Goal: Task Accomplishment & Management: Use online tool/utility

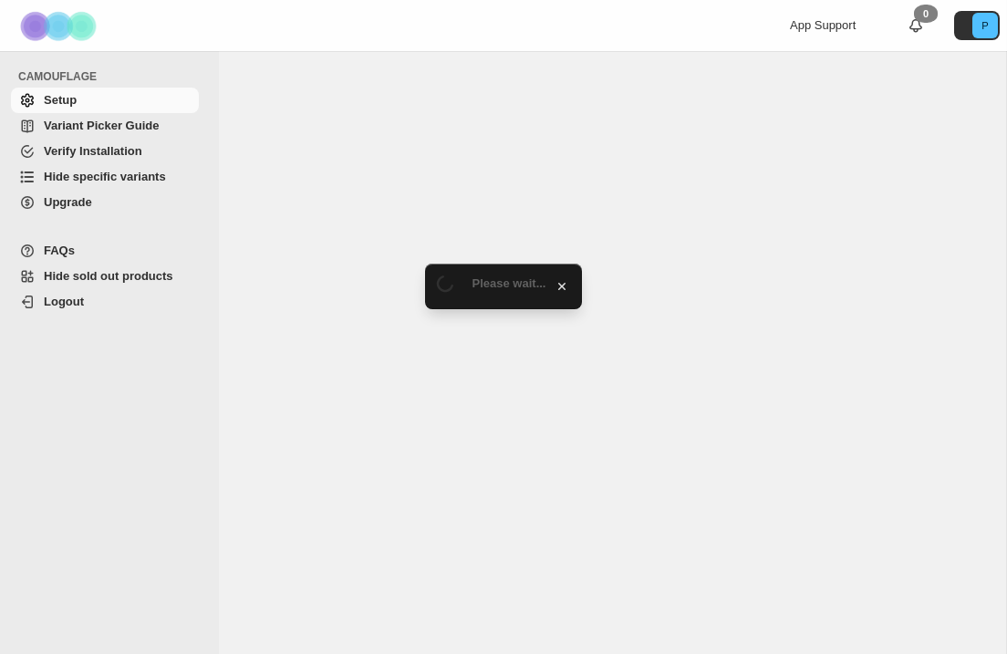
select select "******"
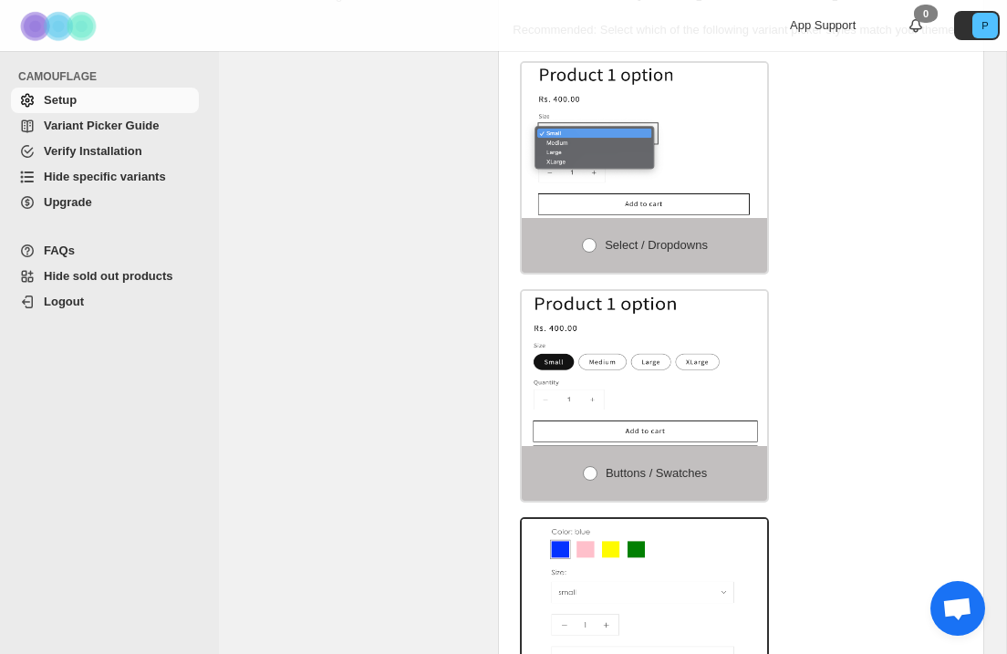
scroll to position [356, 0]
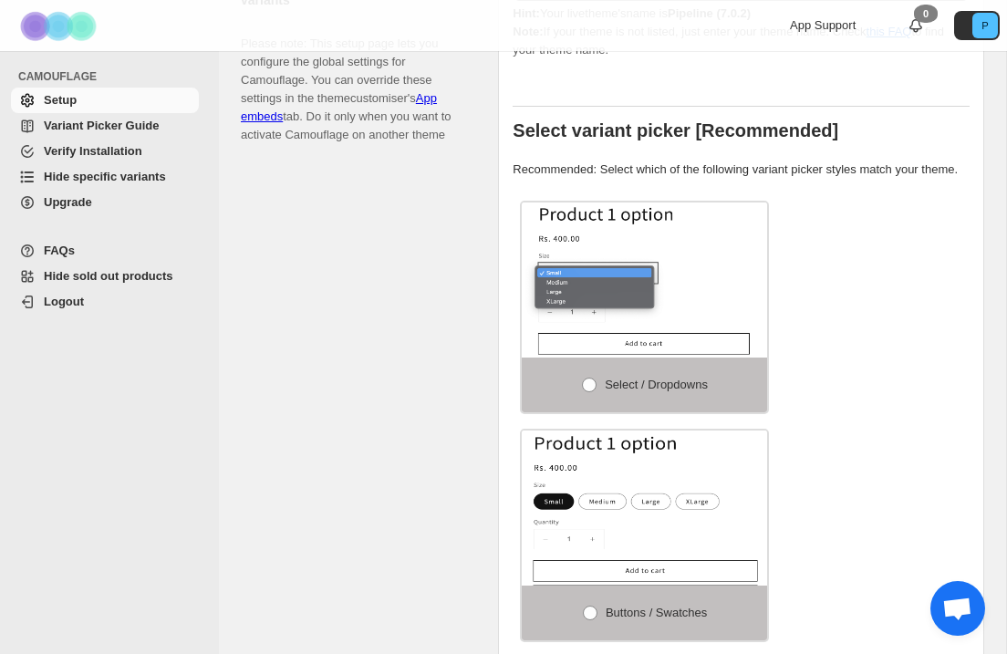
click at [121, 182] on span "Hide specific variants" at bounding box center [105, 177] width 122 height 14
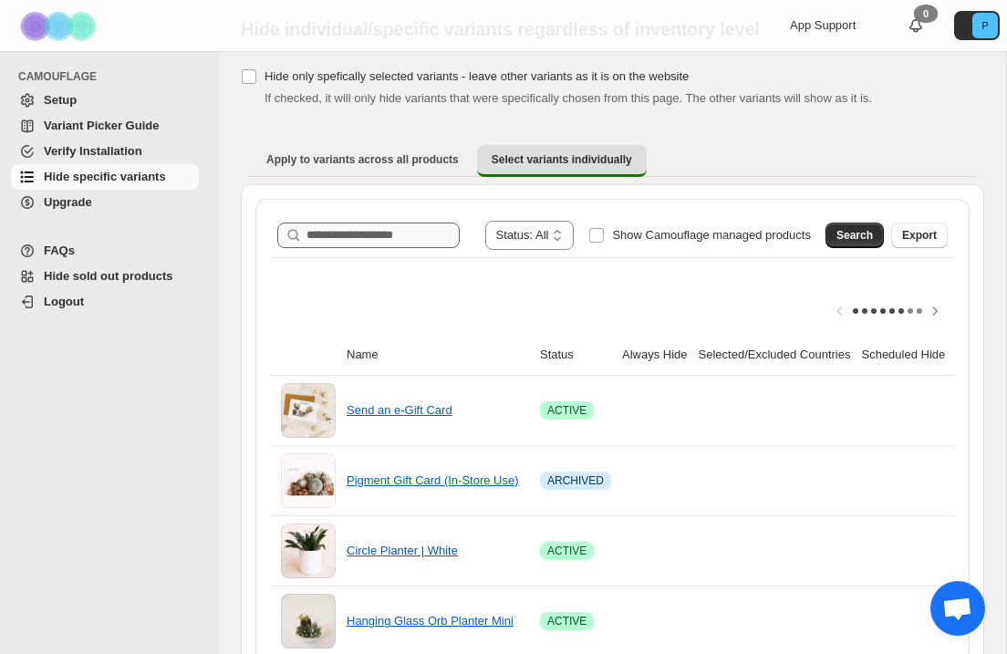
scroll to position [57, 0]
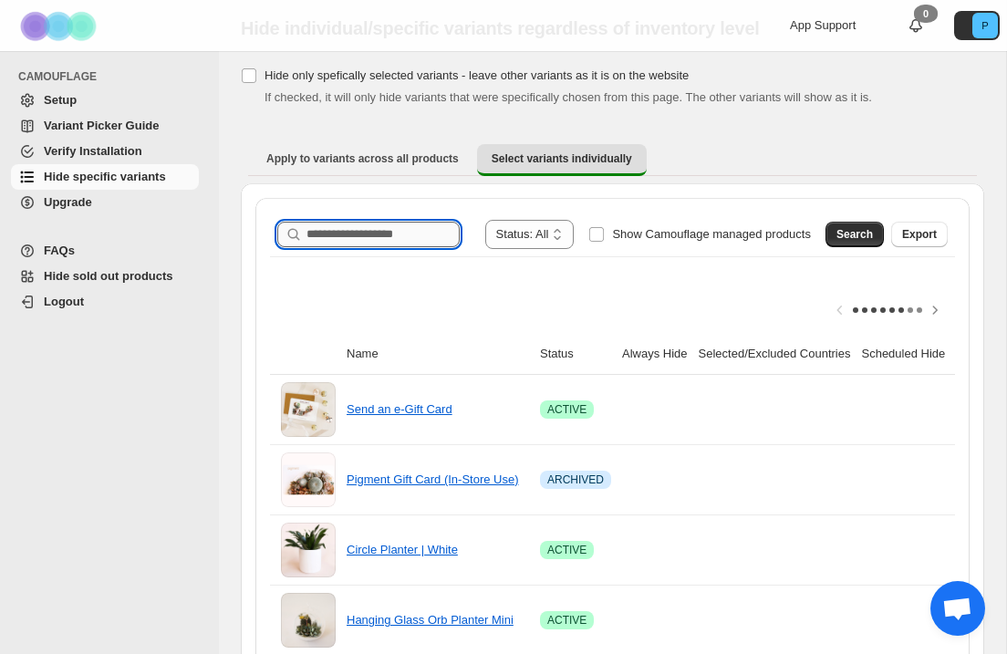
click at [360, 234] on input "Search product name" at bounding box center [383, 235] width 153 height 26
click at [844, 236] on span "Search" at bounding box center [855, 234] width 37 height 15
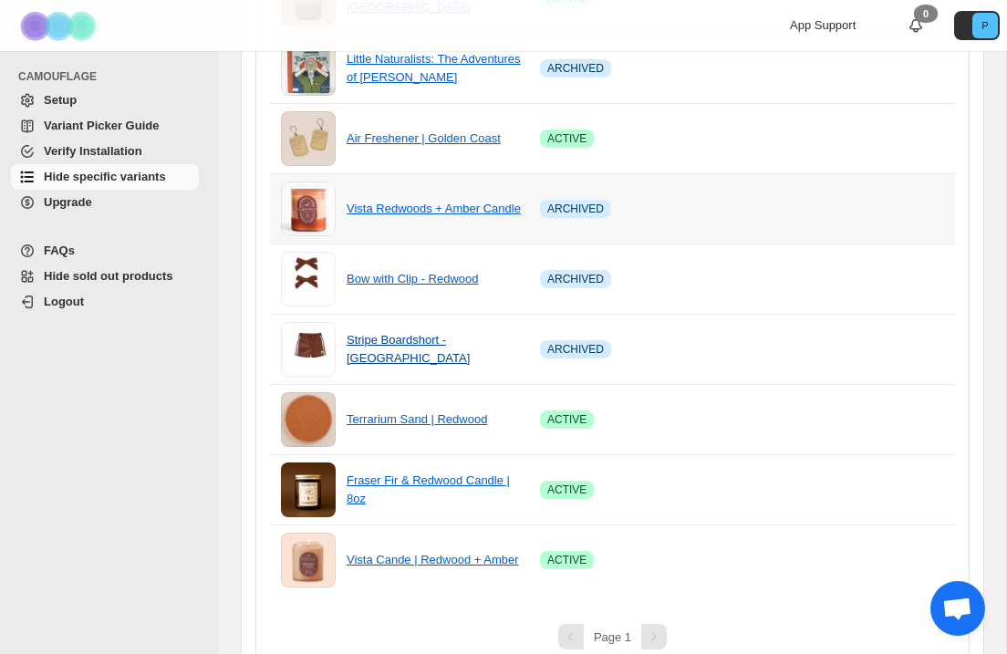
scroll to position [472, 0]
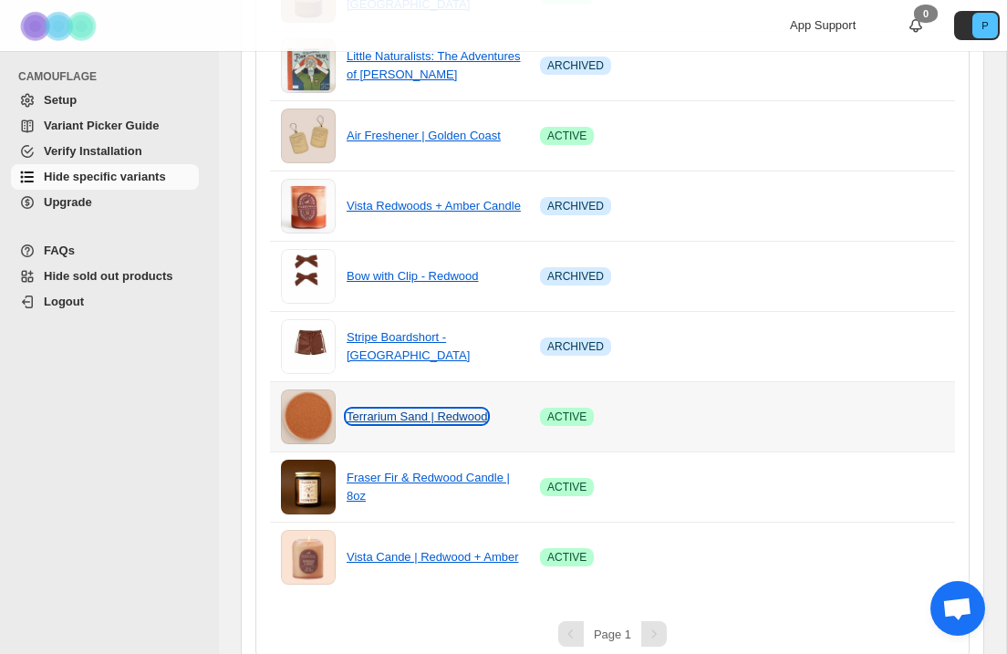
click at [440, 419] on link "Terrarium Sand | Redwood" at bounding box center [417, 417] width 141 height 14
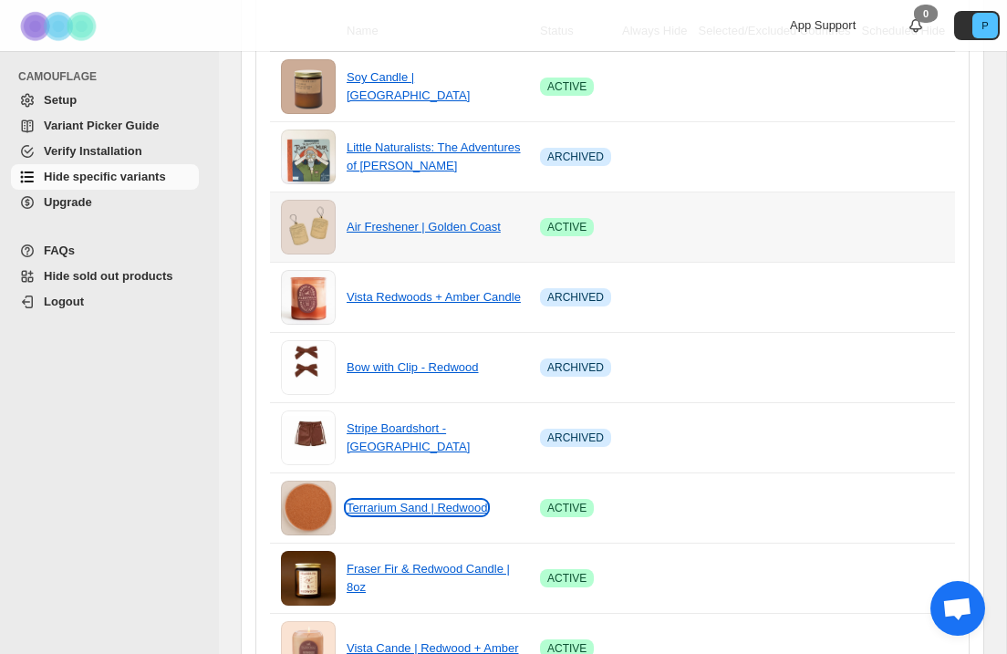
scroll to position [494, 0]
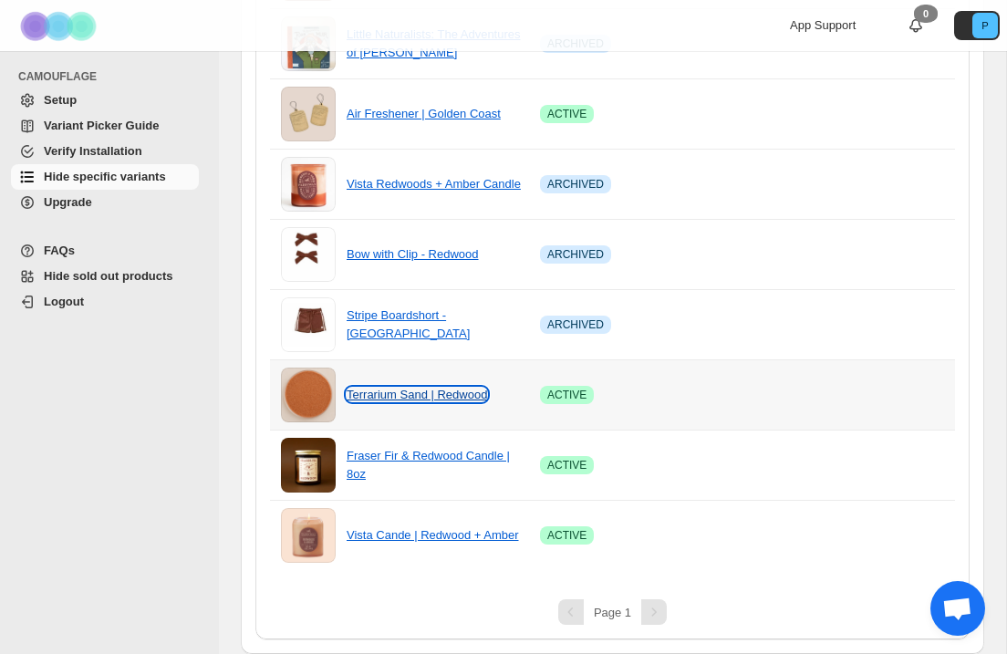
click at [388, 398] on link "Terrarium Sand | Redwood" at bounding box center [417, 395] width 141 height 14
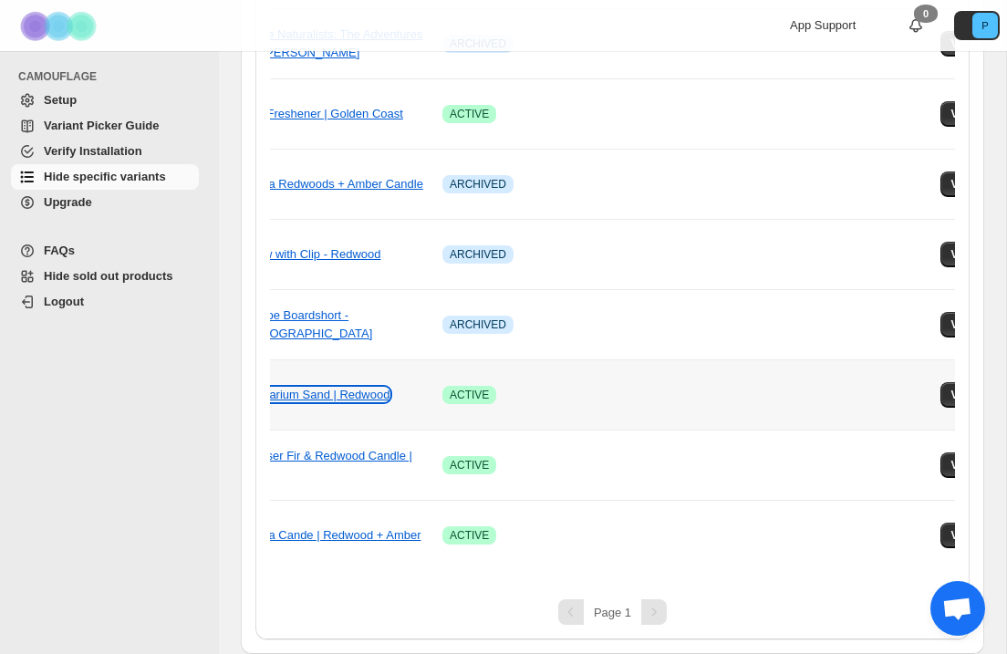
scroll to position [0, 204]
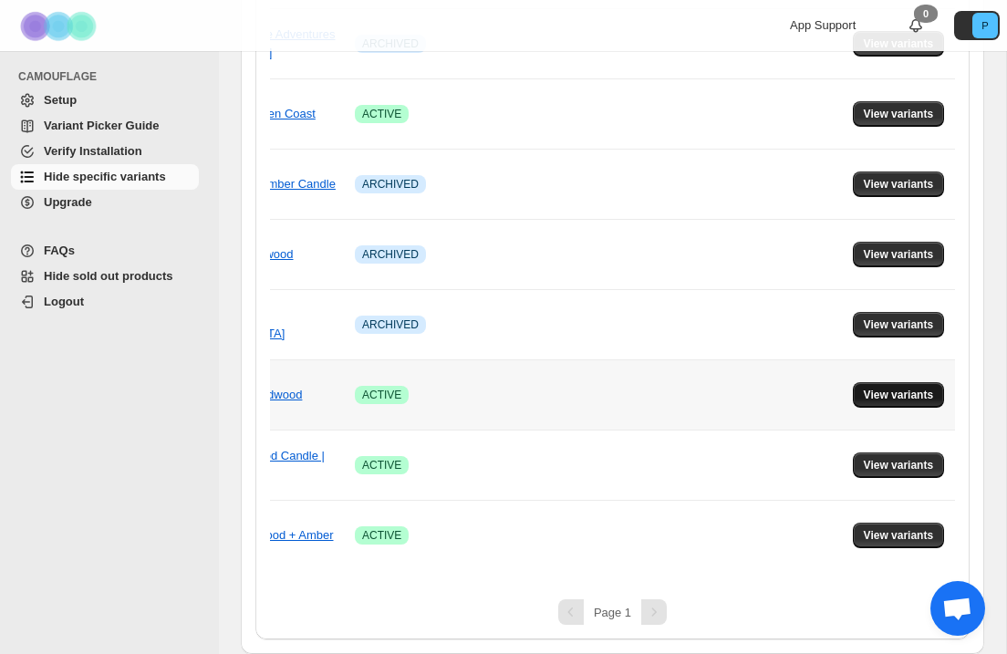
click at [903, 391] on span "View variants" at bounding box center [899, 395] width 70 height 15
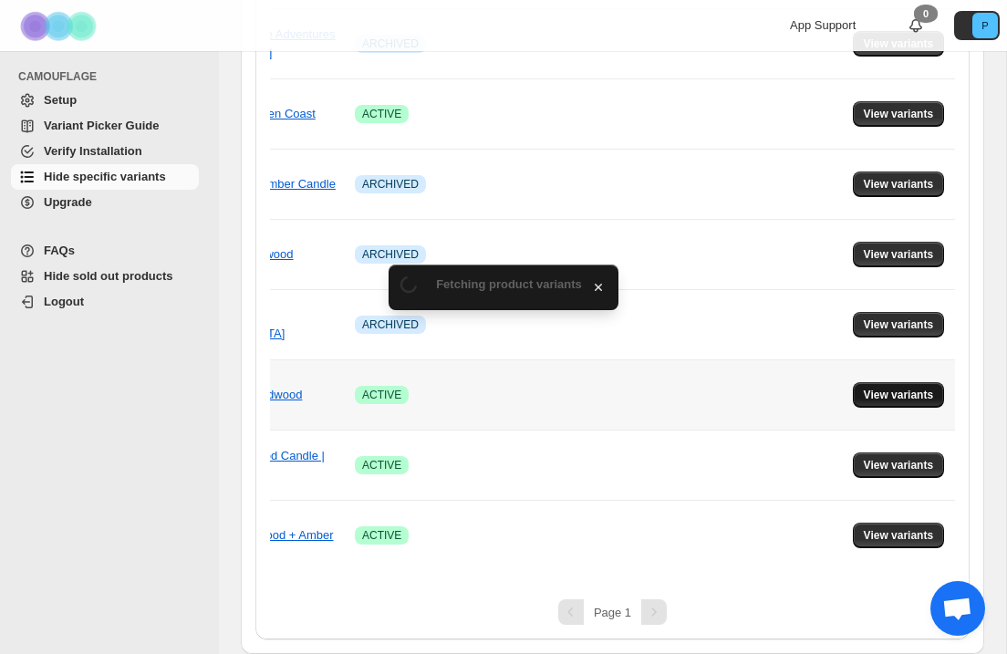
scroll to position [0, 0]
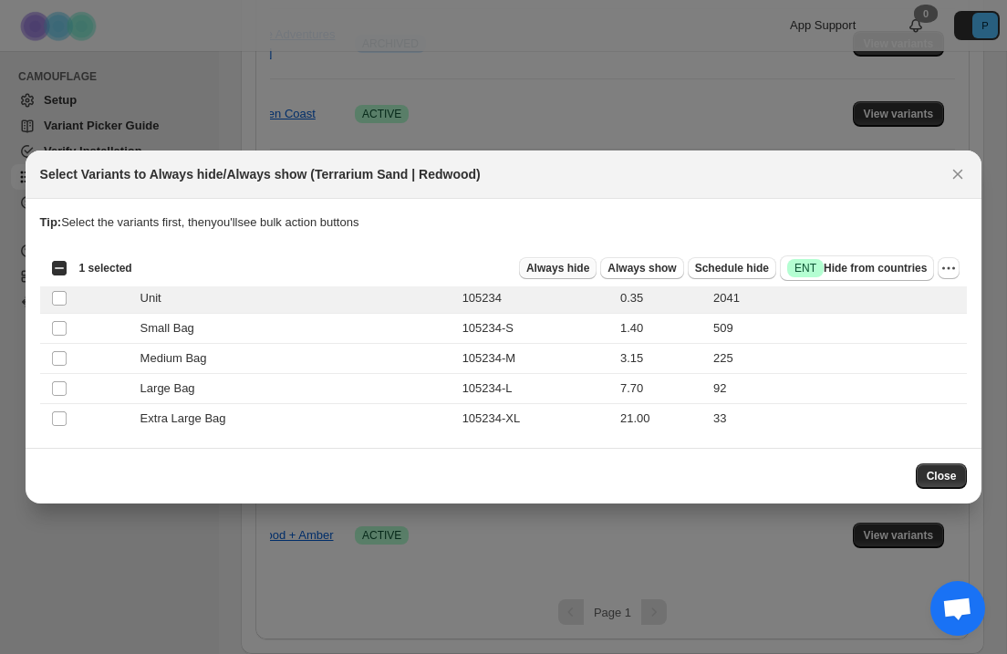
click at [571, 266] on span "Always hide" at bounding box center [558, 268] width 63 height 15
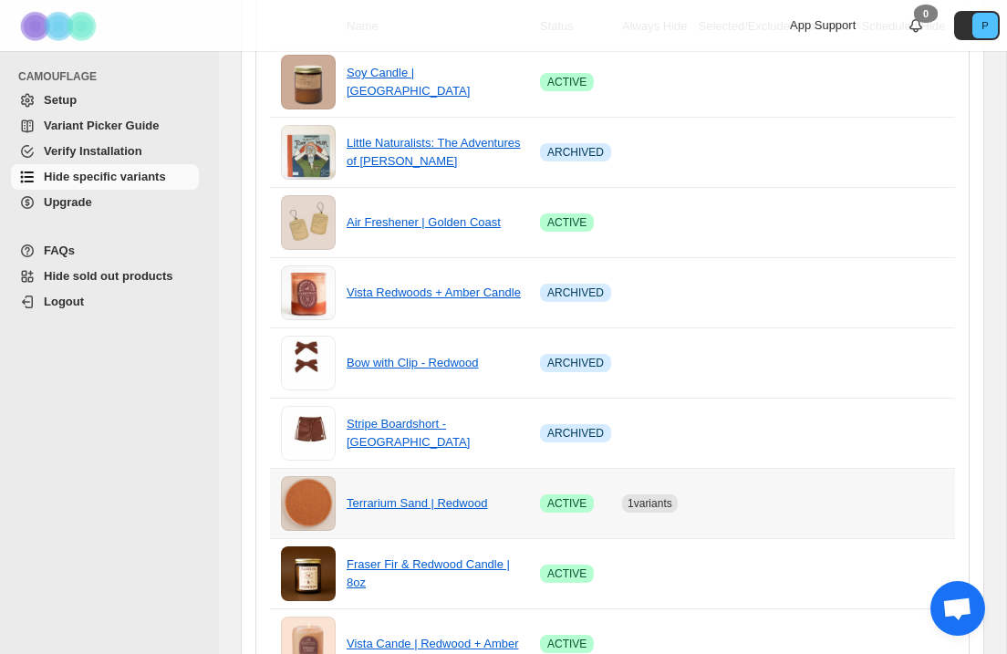
scroll to position [203, 0]
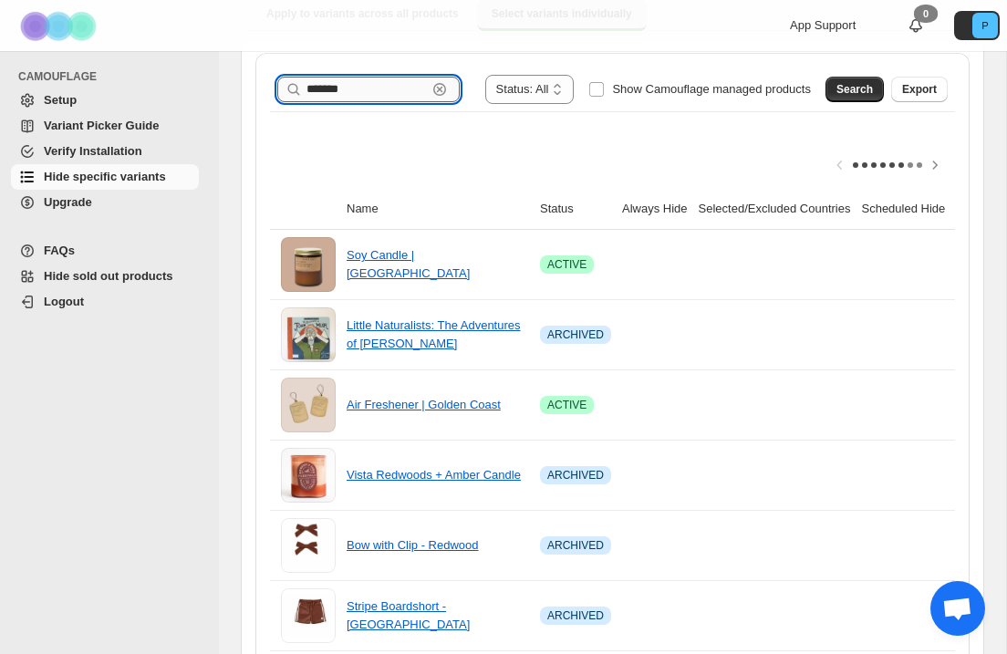
click at [347, 88] on input "*******" at bounding box center [367, 90] width 120 height 26
type input "**********"
click at [843, 96] on span "Search" at bounding box center [855, 89] width 37 height 15
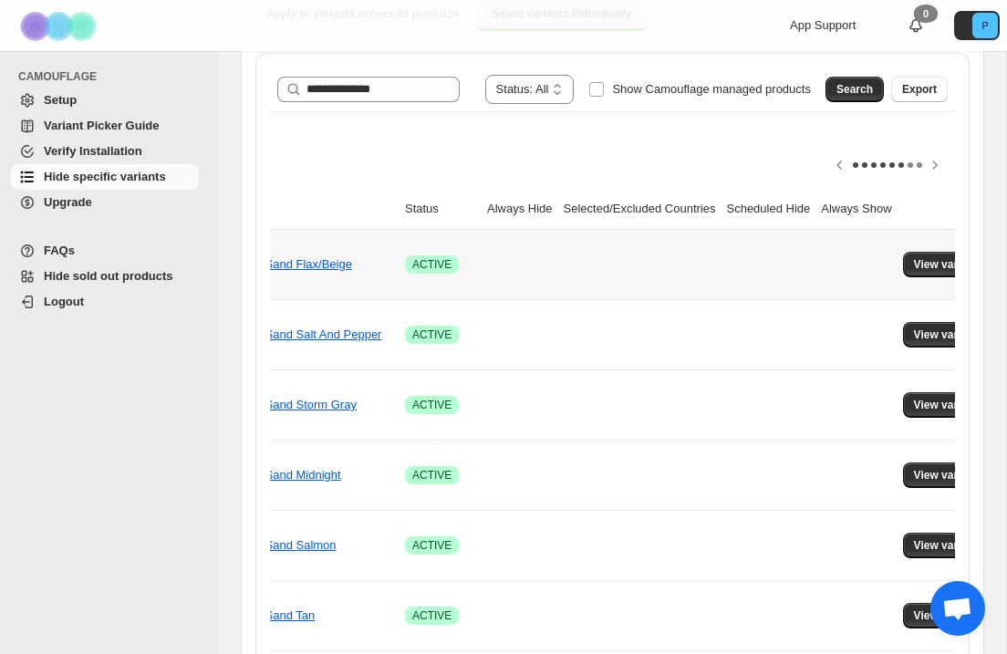
scroll to position [0, 204]
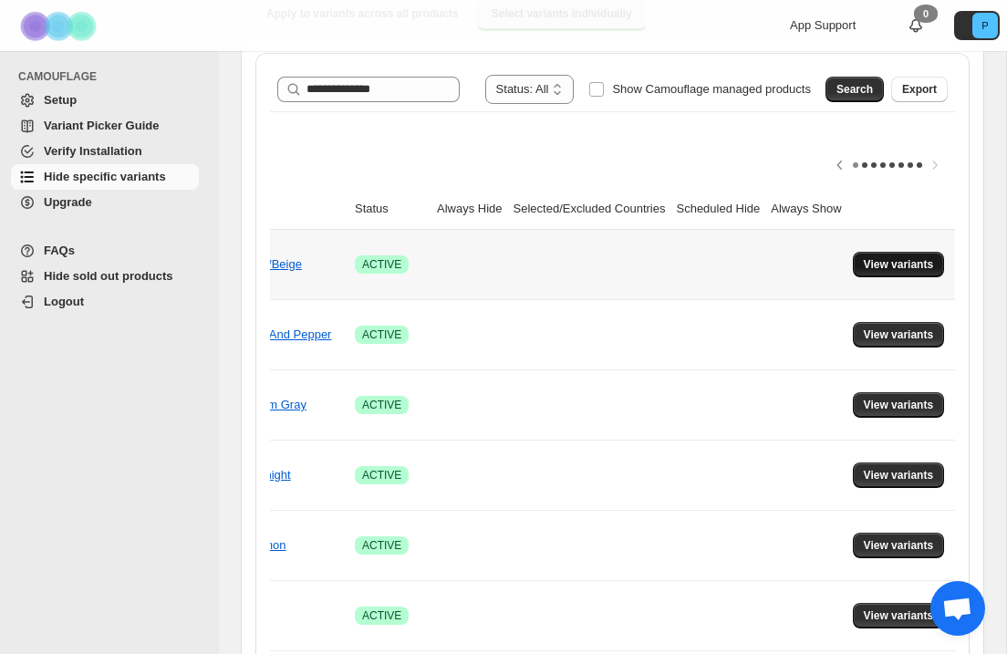
click at [880, 264] on span "View variants" at bounding box center [899, 264] width 70 height 15
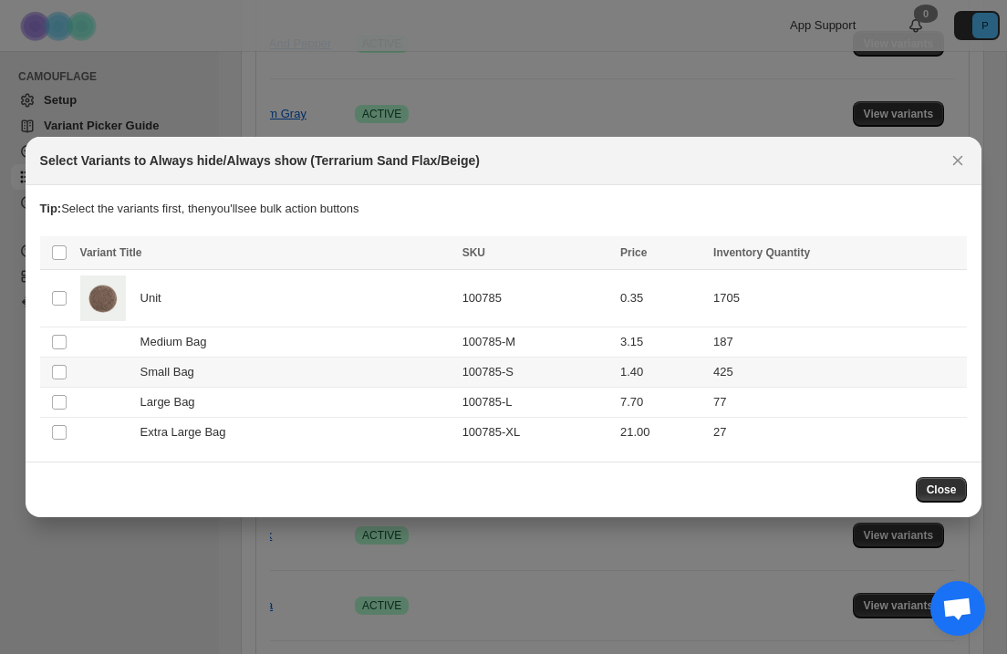
scroll to position [203, 0]
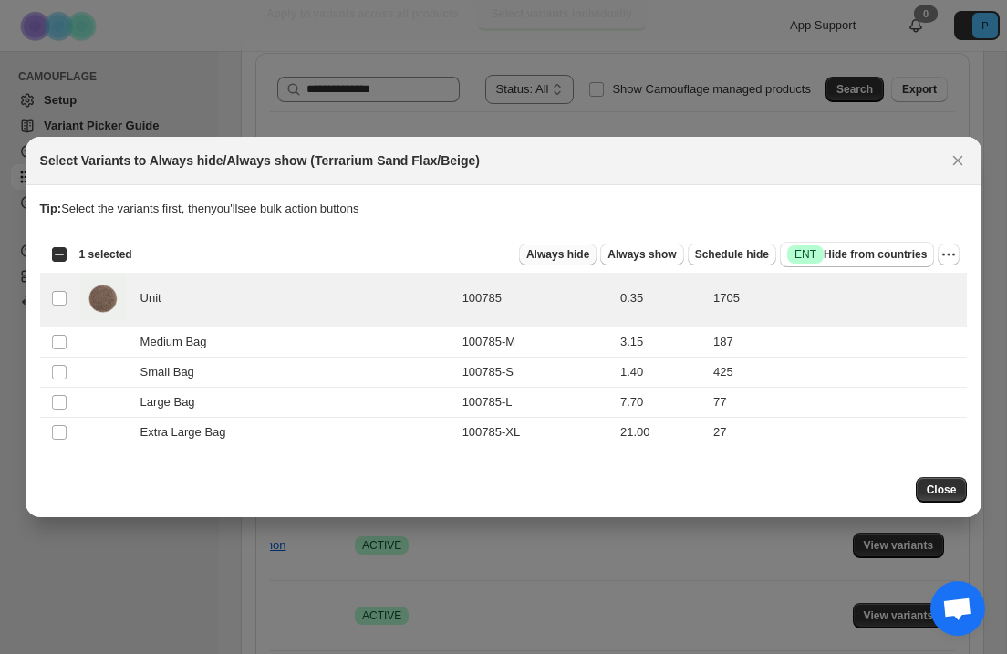
click at [569, 255] on span "Always hide" at bounding box center [558, 254] width 63 height 15
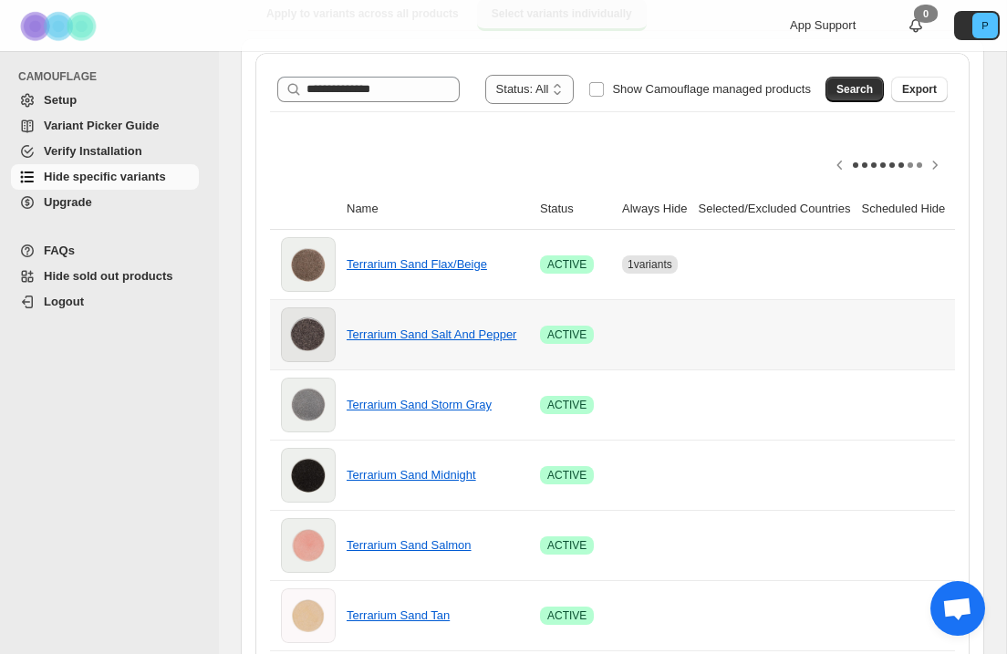
scroll to position [0, 204]
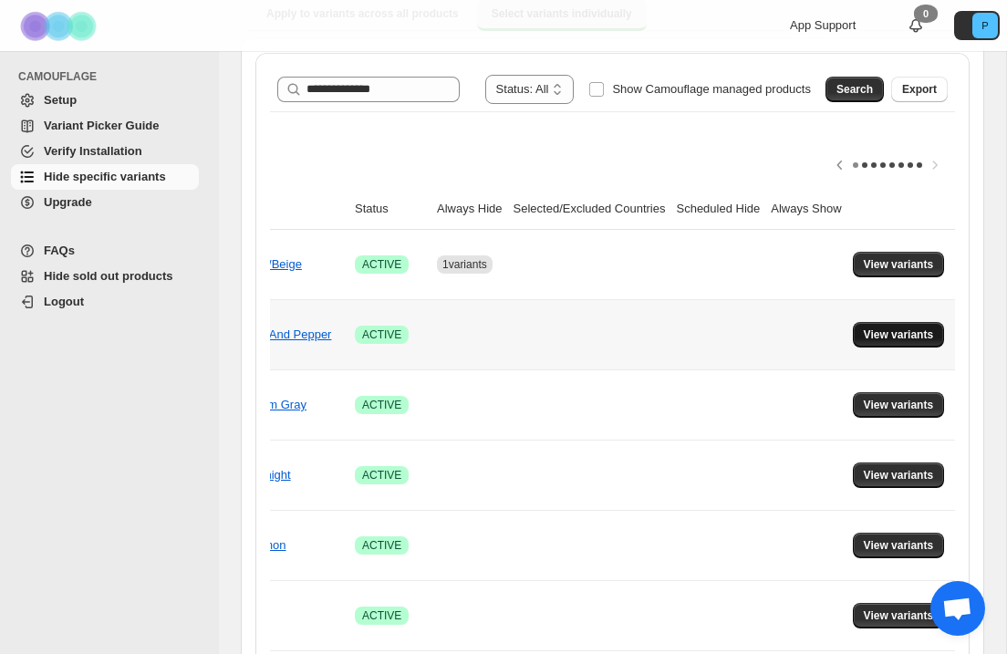
click at [880, 340] on span "View variants" at bounding box center [899, 335] width 70 height 15
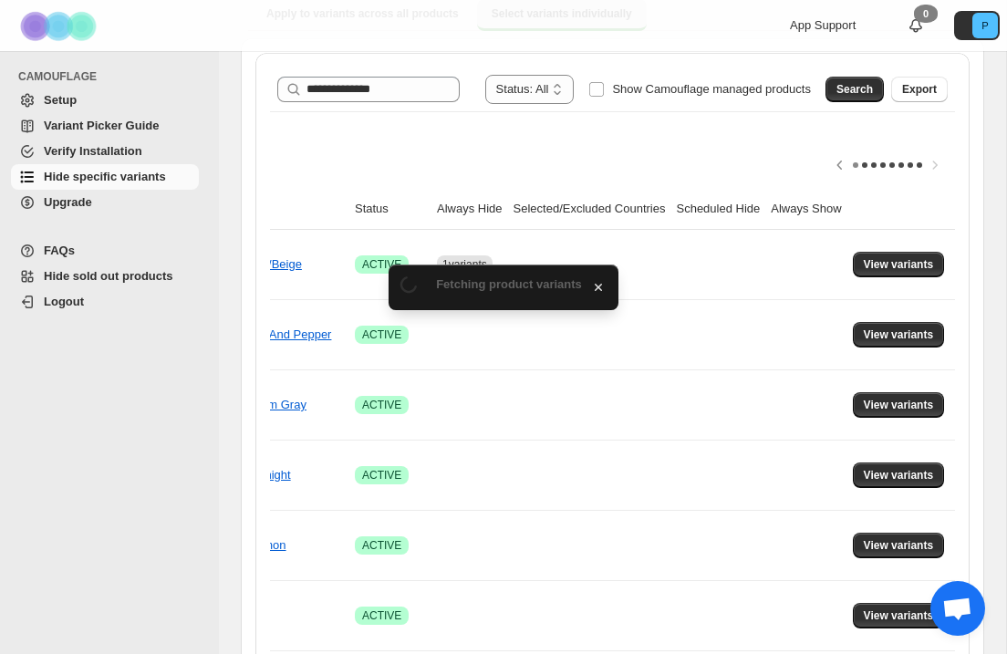
scroll to position [0, 0]
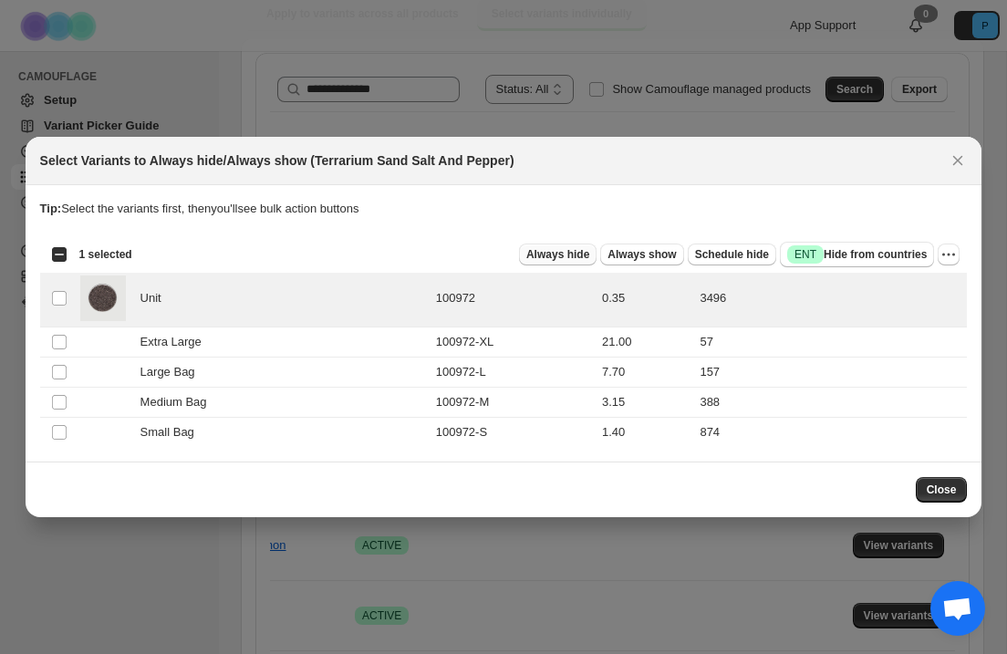
click at [575, 259] on span "Always hide" at bounding box center [558, 254] width 63 height 15
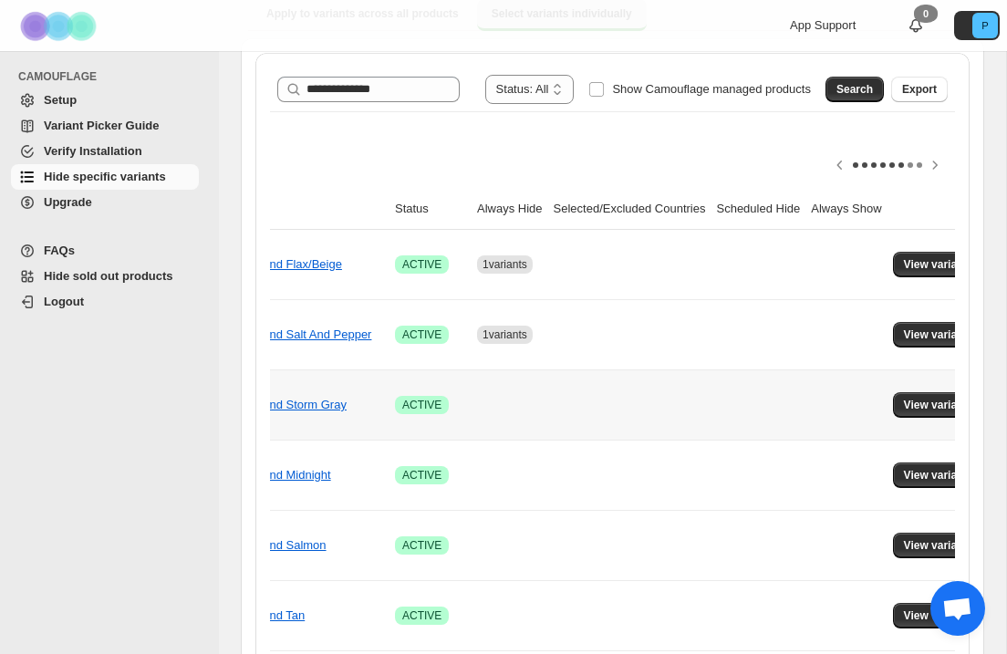
scroll to position [0, 204]
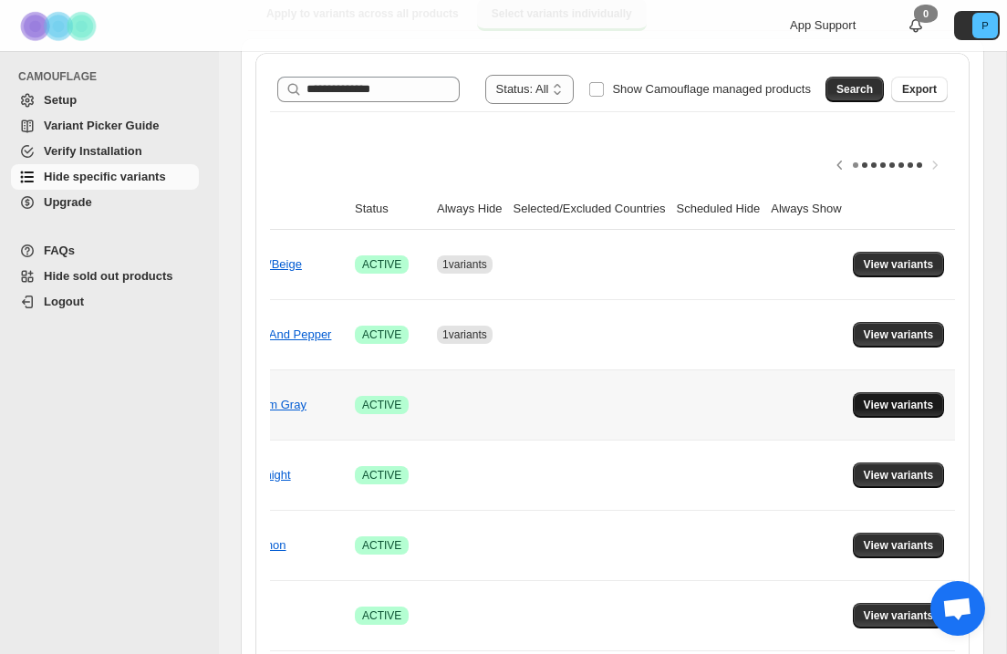
click at [907, 408] on span "View variants" at bounding box center [899, 405] width 70 height 15
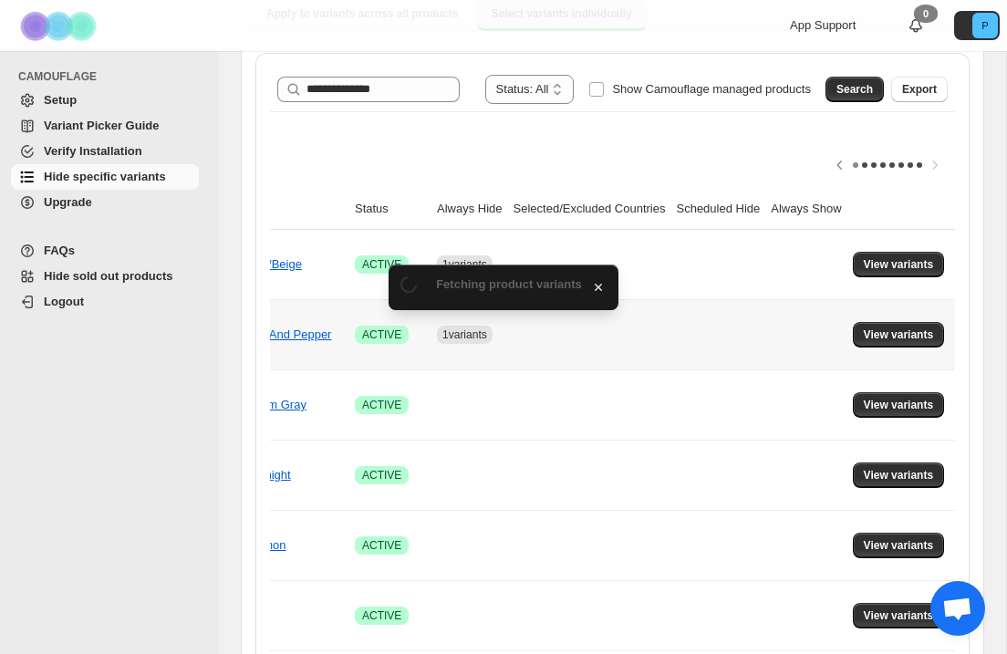
scroll to position [0, 0]
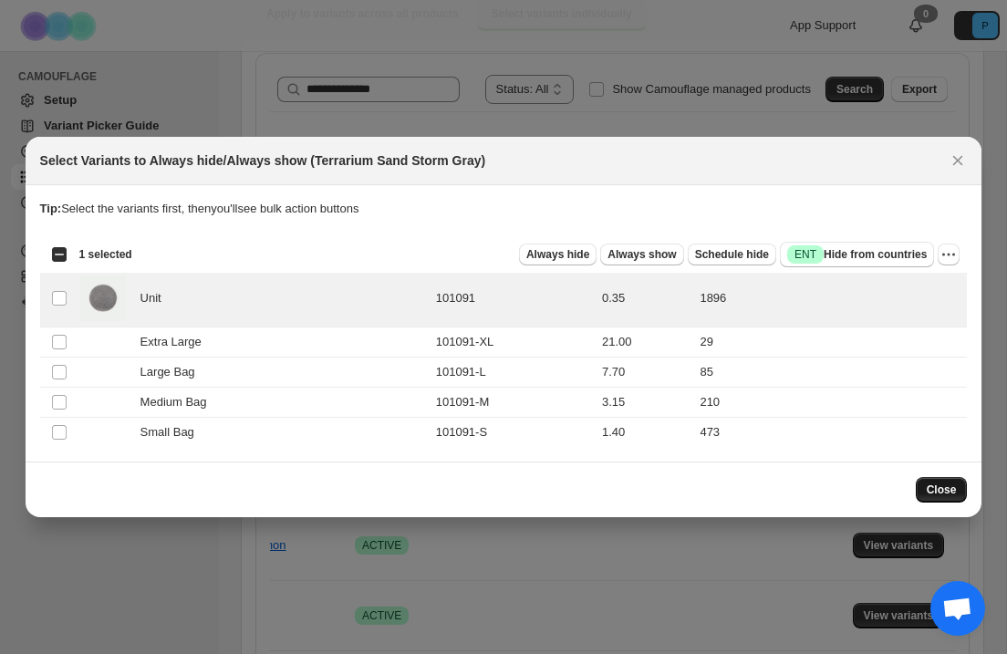
click at [934, 487] on span "Close" at bounding box center [942, 490] width 30 height 15
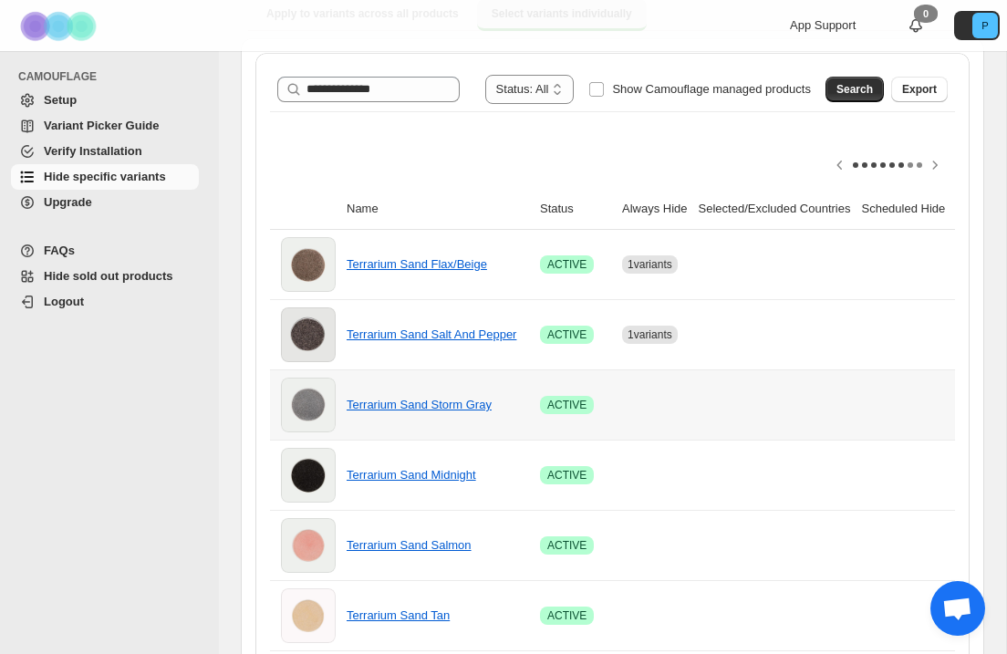
scroll to position [0, 204]
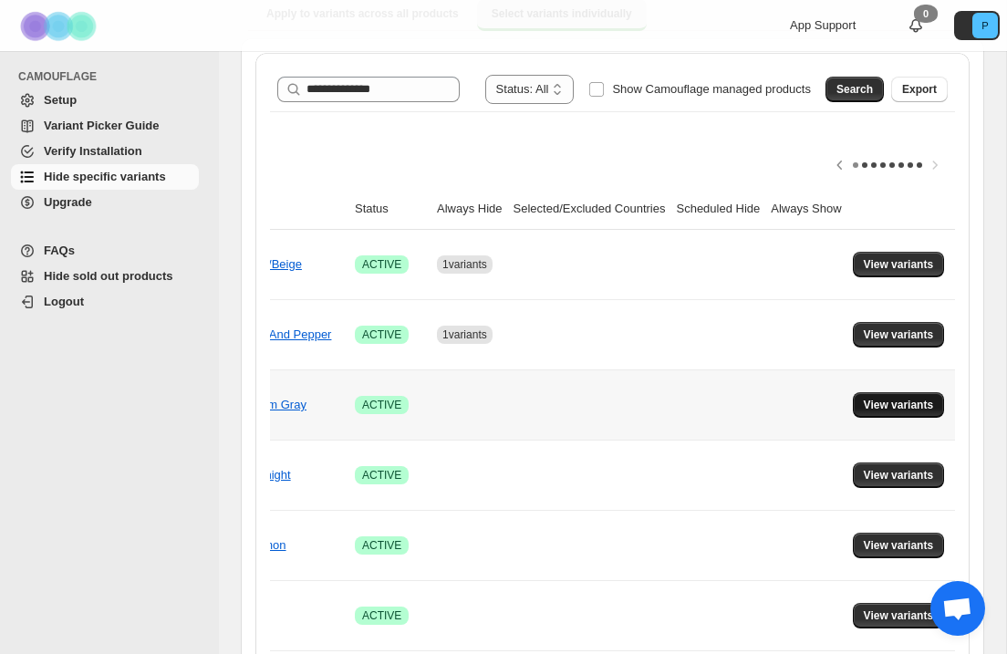
click at [920, 405] on span "View variants" at bounding box center [899, 405] width 70 height 15
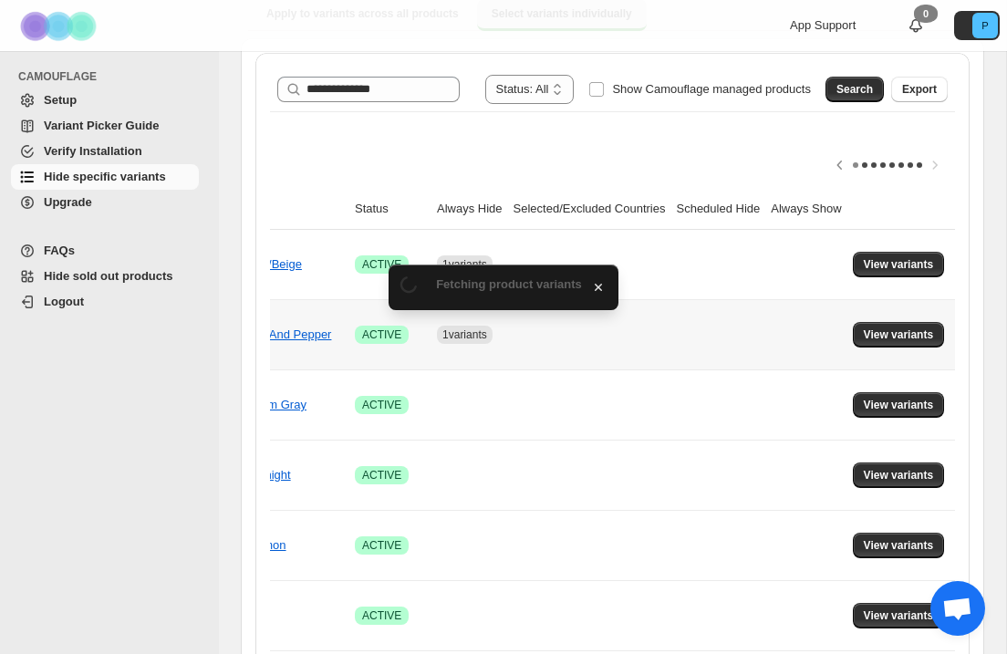
scroll to position [0, 0]
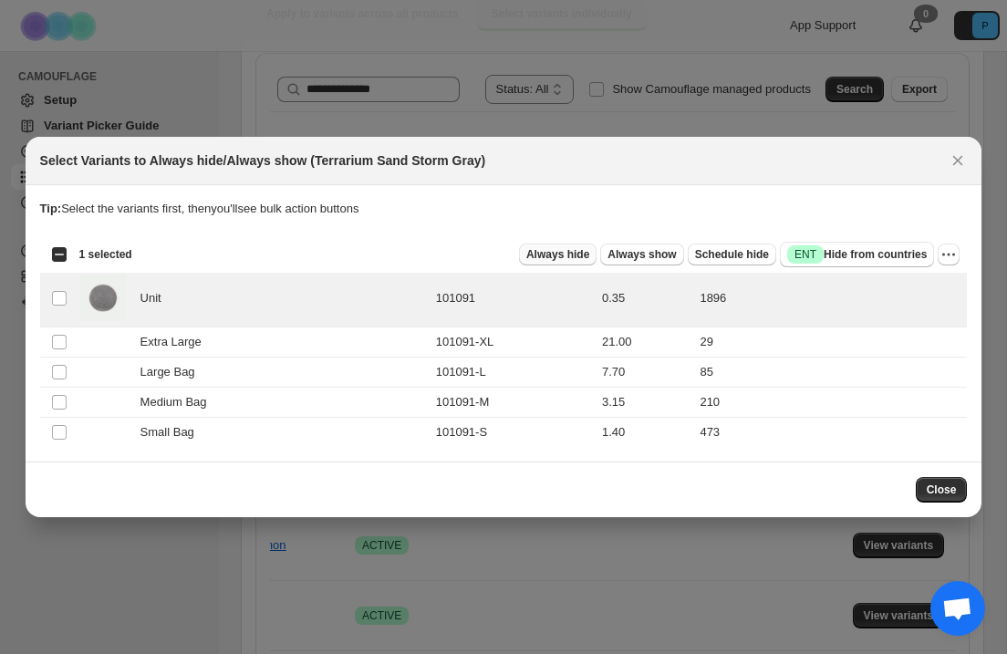
click at [544, 256] on span "Always hide" at bounding box center [558, 254] width 63 height 15
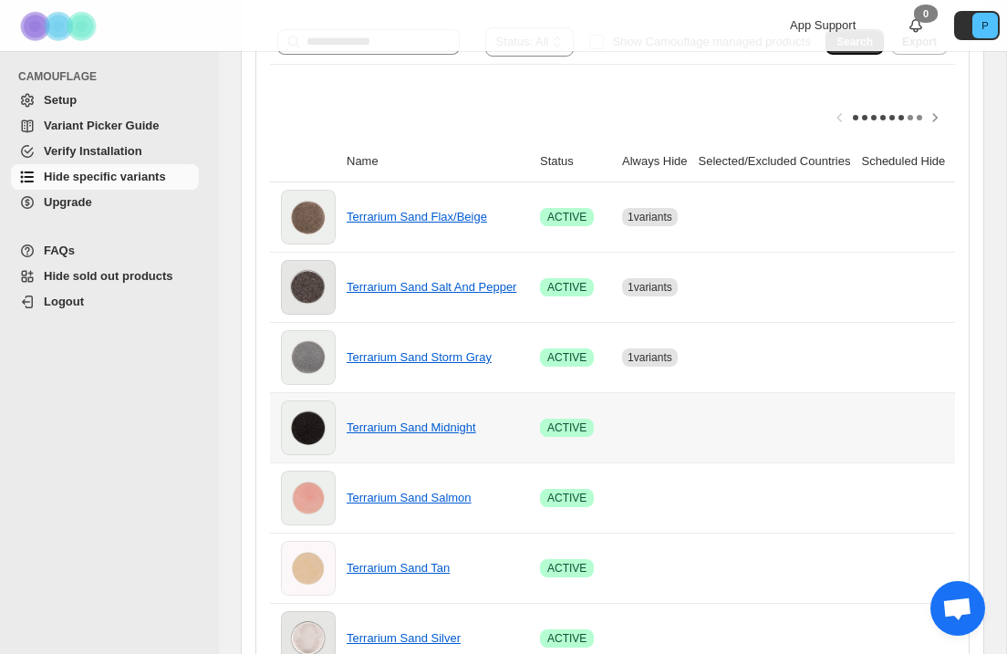
scroll to position [0, 204]
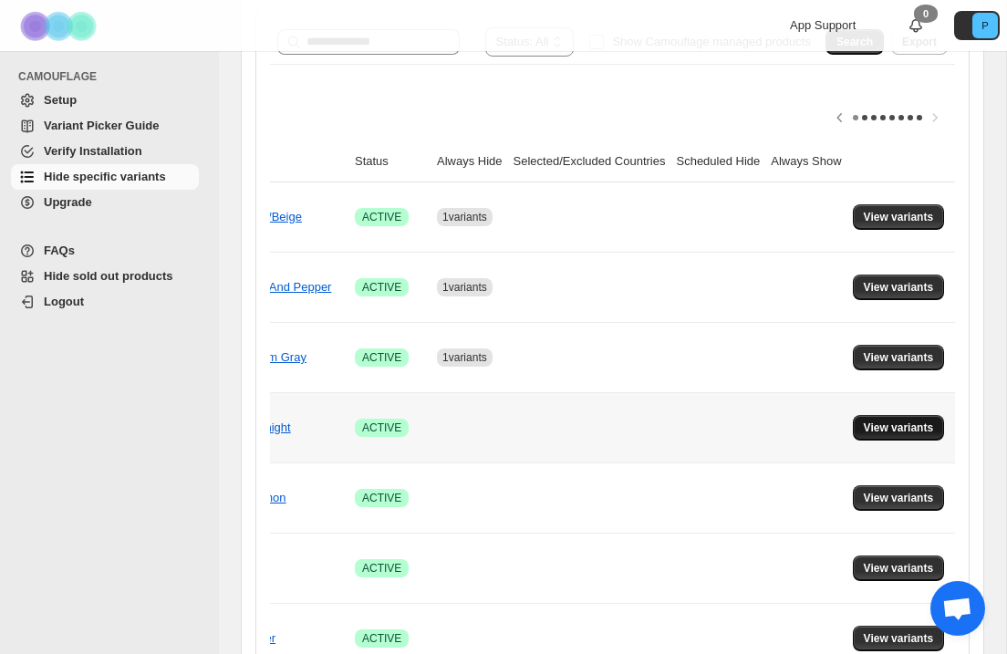
click at [886, 429] on span "View variants" at bounding box center [899, 428] width 70 height 15
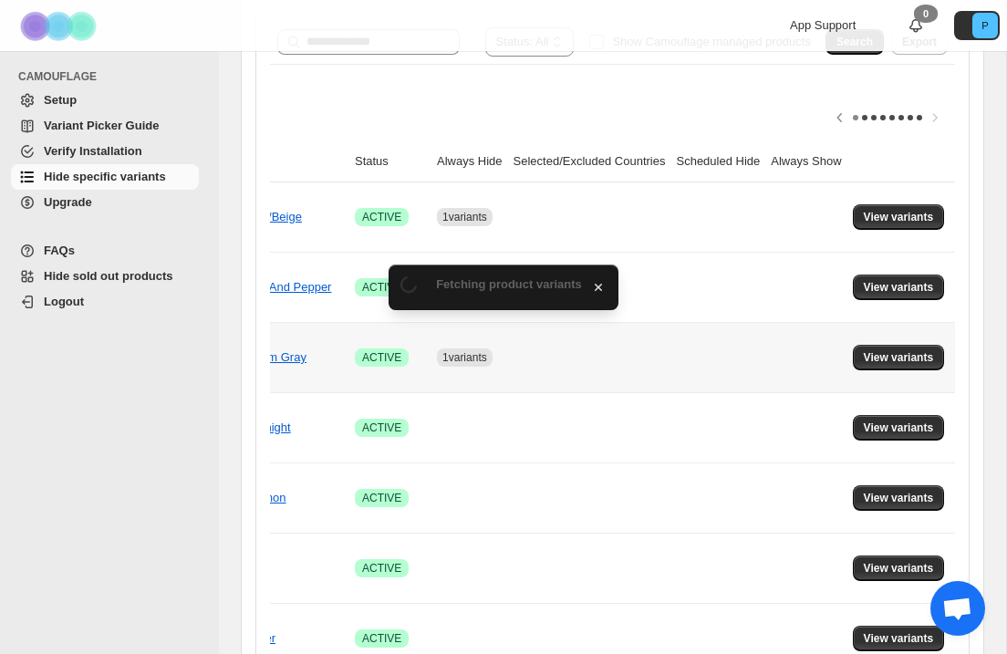
scroll to position [0, 0]
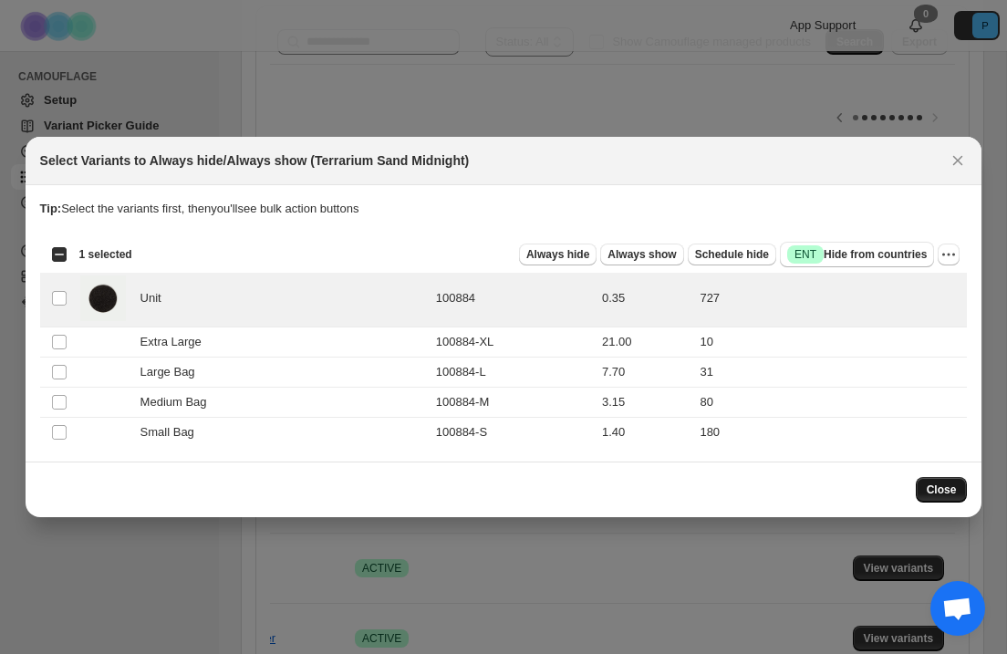
click at [954, 492] on span "Close" at bounding box center [942, 490] width 30 height 15
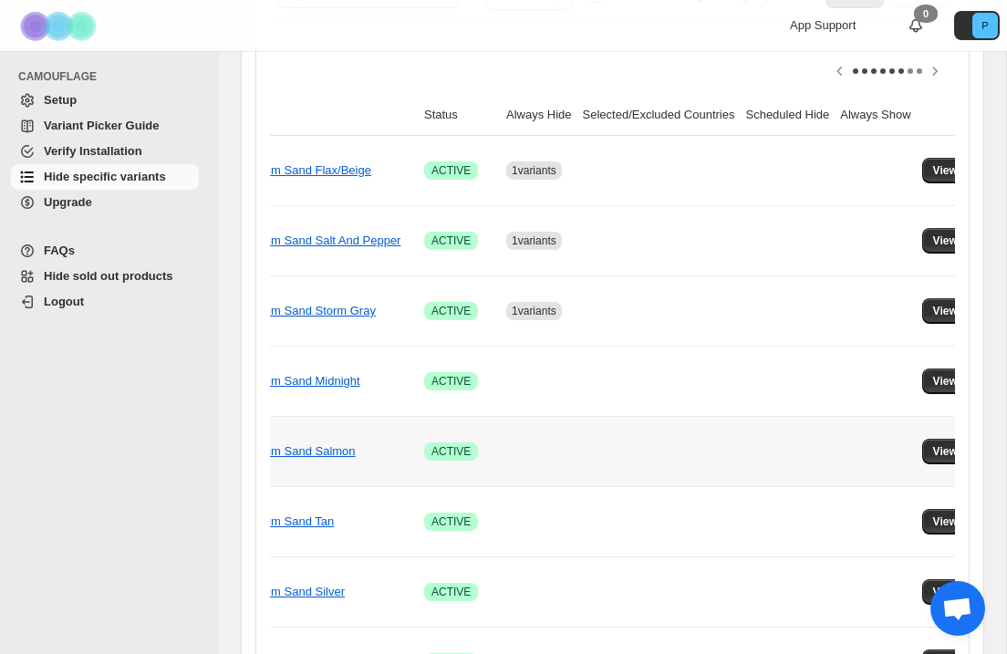
scroll to position [0, 204]
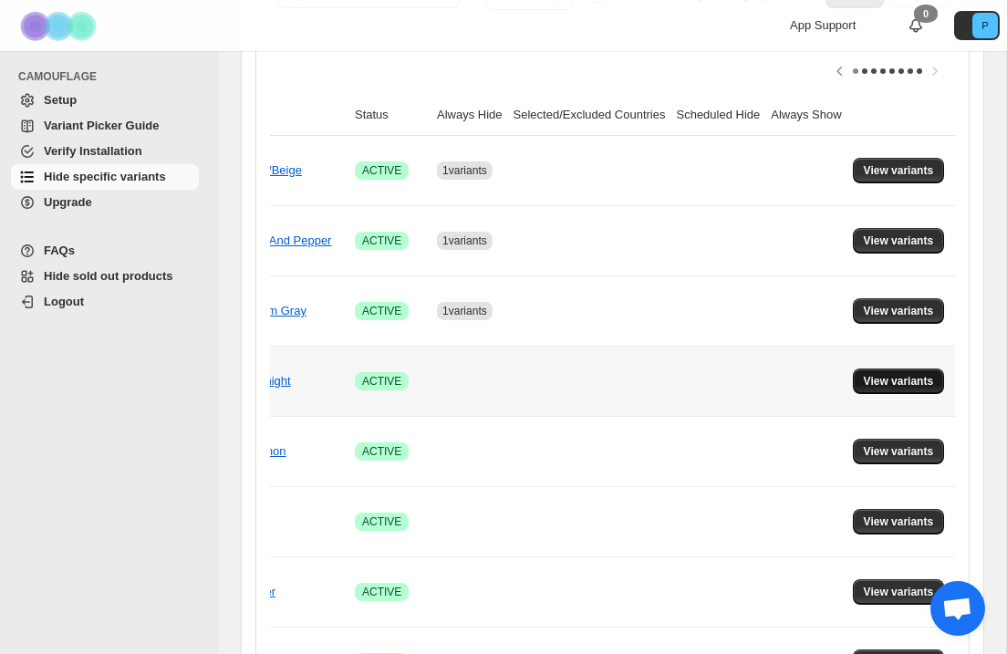
click at [920, 380] on span "View variants" at bounding box center [899, 381] width 70 height 15
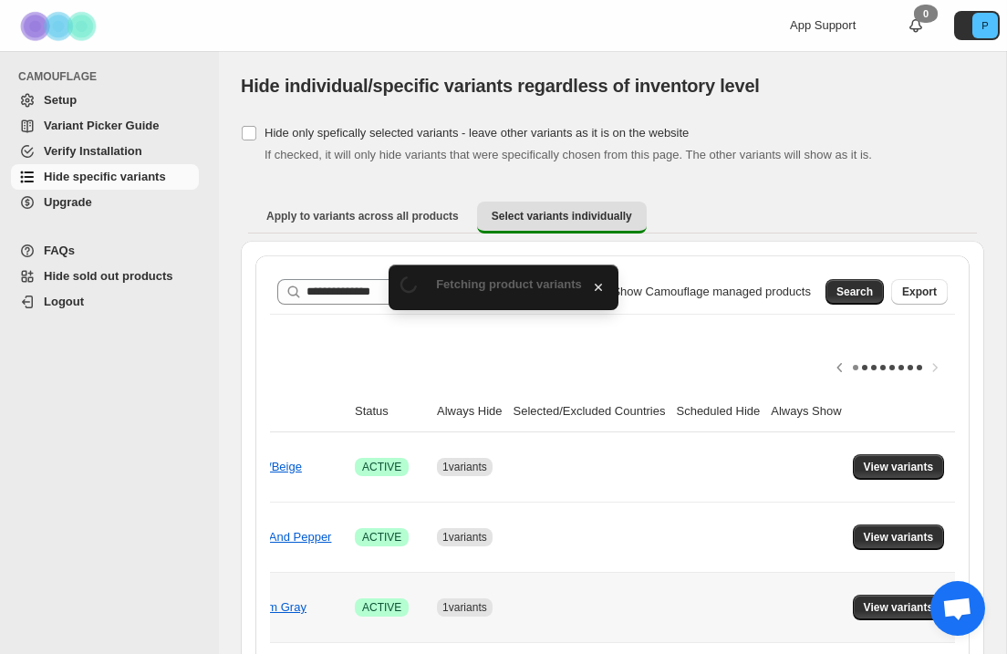
scroll to position [297, 0]
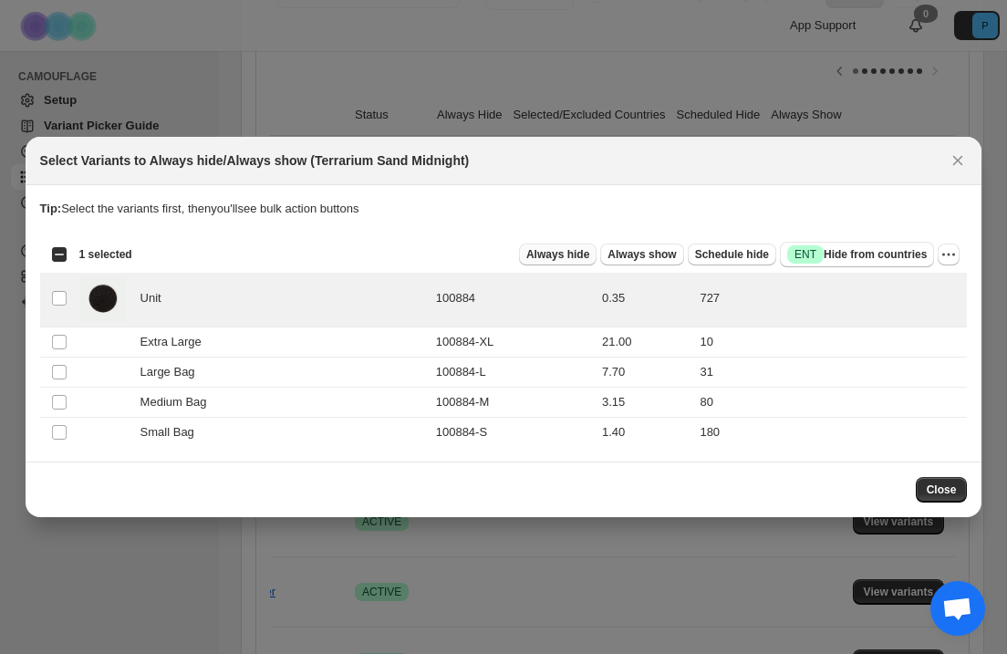
click at [531, 255] on span "Always hide" at bounding box center [558, 254] width 63 height 15
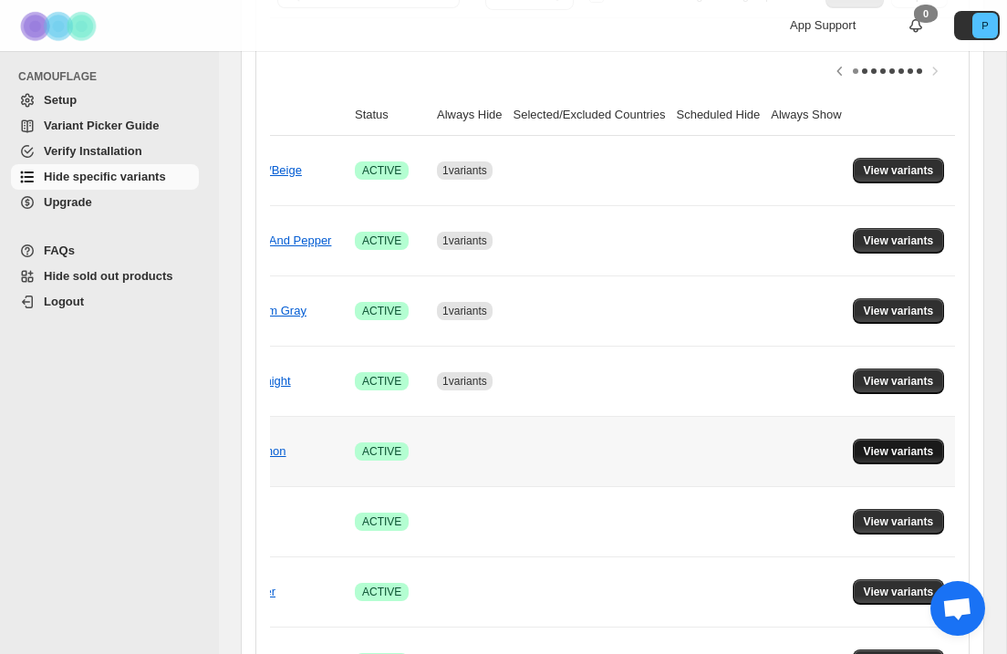
click at [885, 454] on span "View variants" at bounding box center [899, 451] width 70 height 15
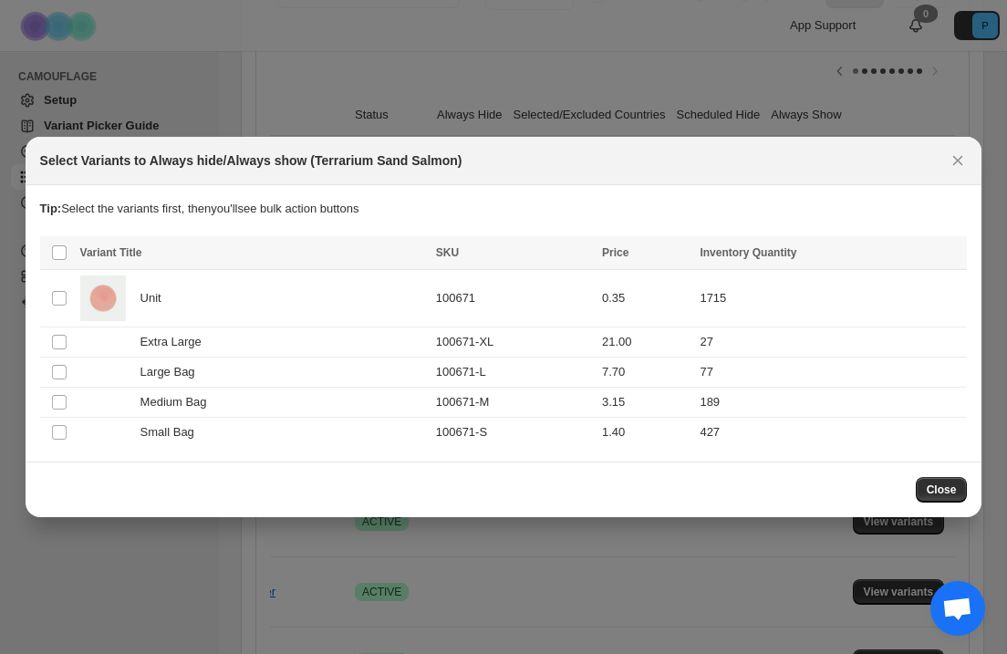
scroll to position [0, 0]
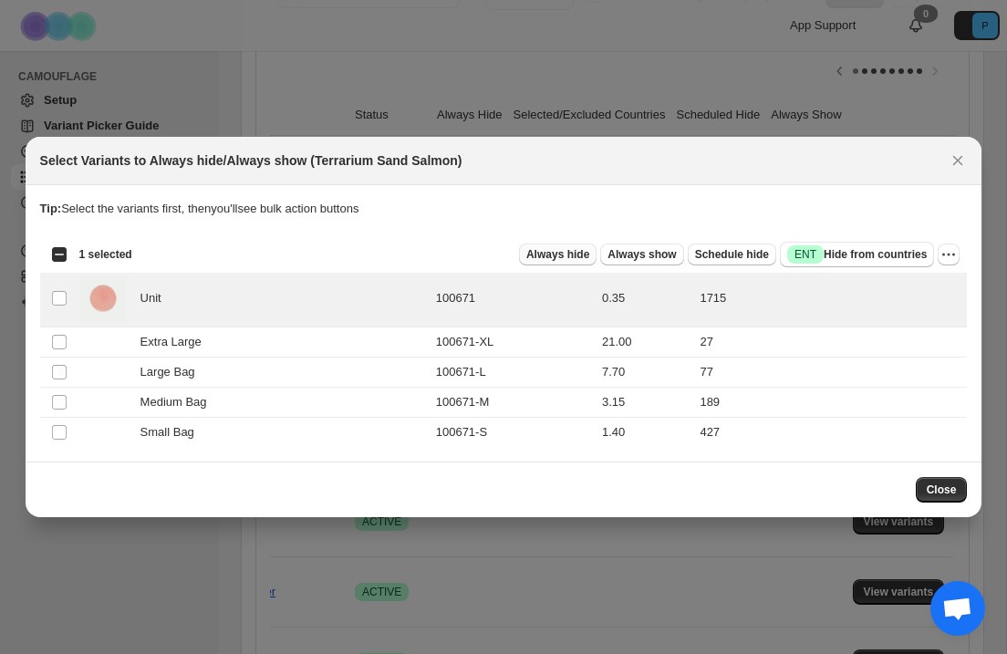
click at [551, 257] on span "Always hide" at bounding box center [558, 254] width 63 height 15
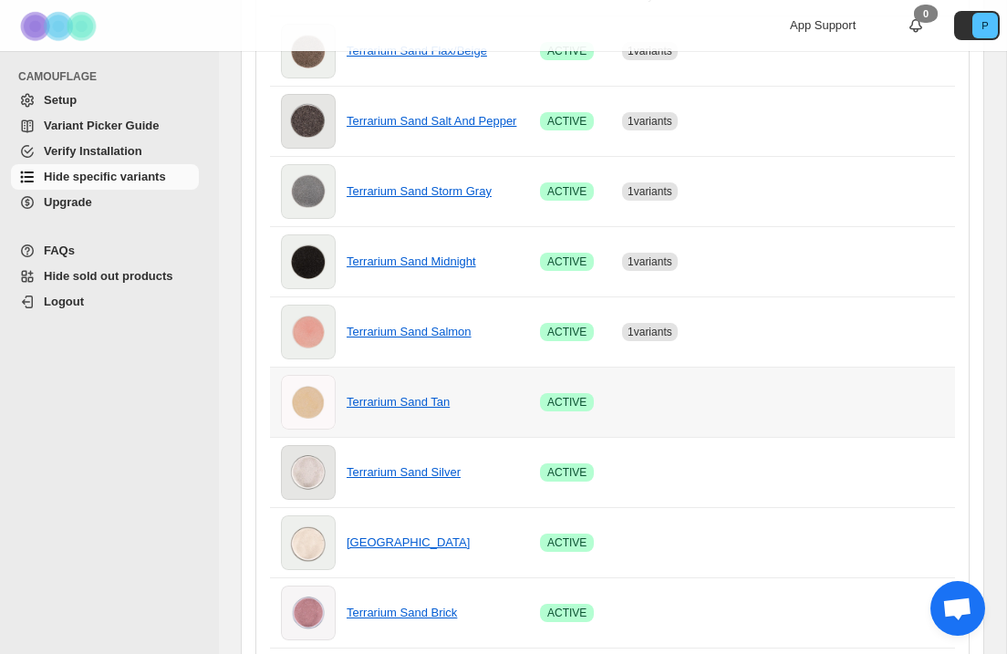
scroll to position [0, 204]
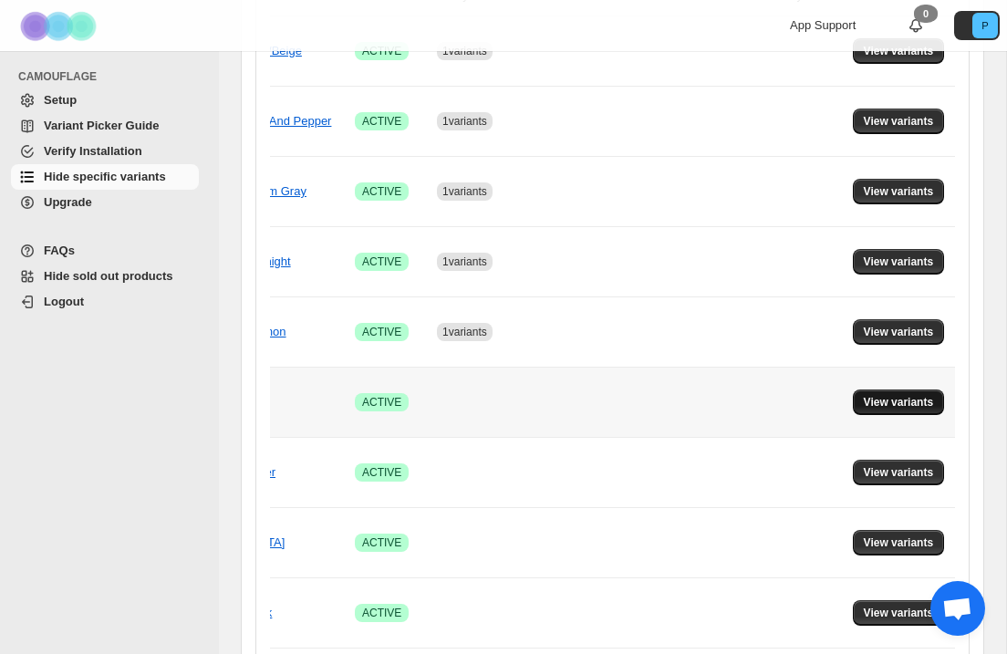
click at [899, 409] on span "View variants" at bounding box center [899, 402] width 70 height 15
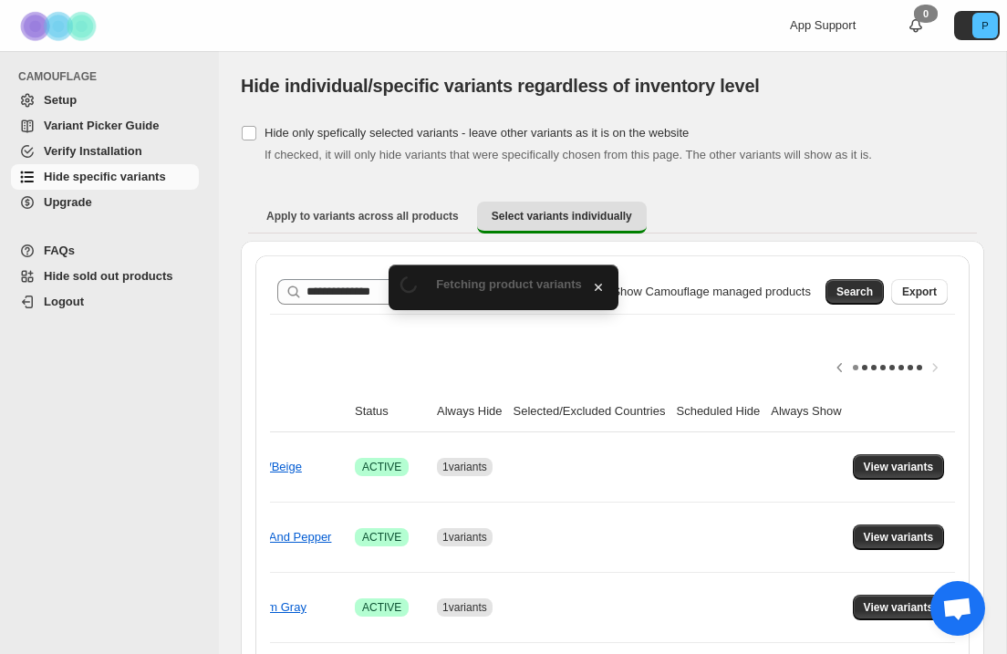
scroll to position [416, 0]
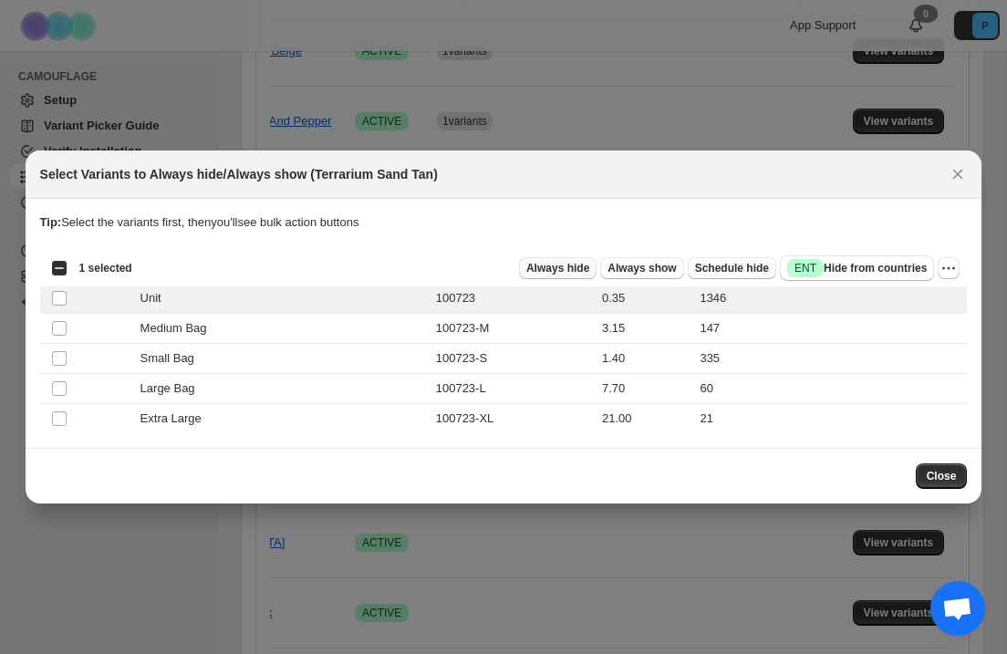
click at [562, 267] on span "Always hide" at bounding box center [558, 268] width 63 height 15
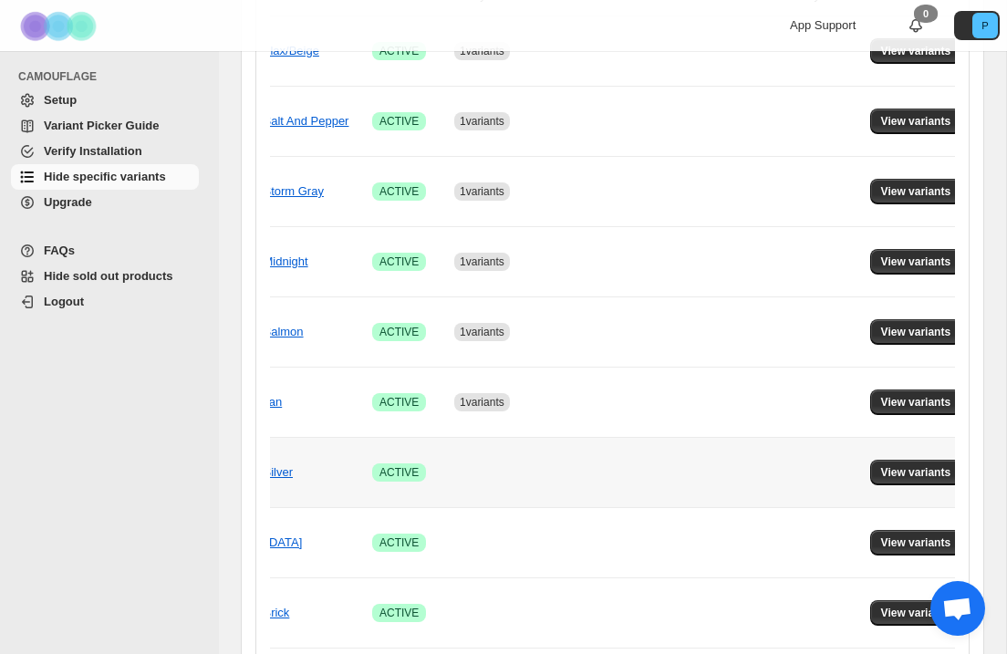
scroll to position [0, 204]
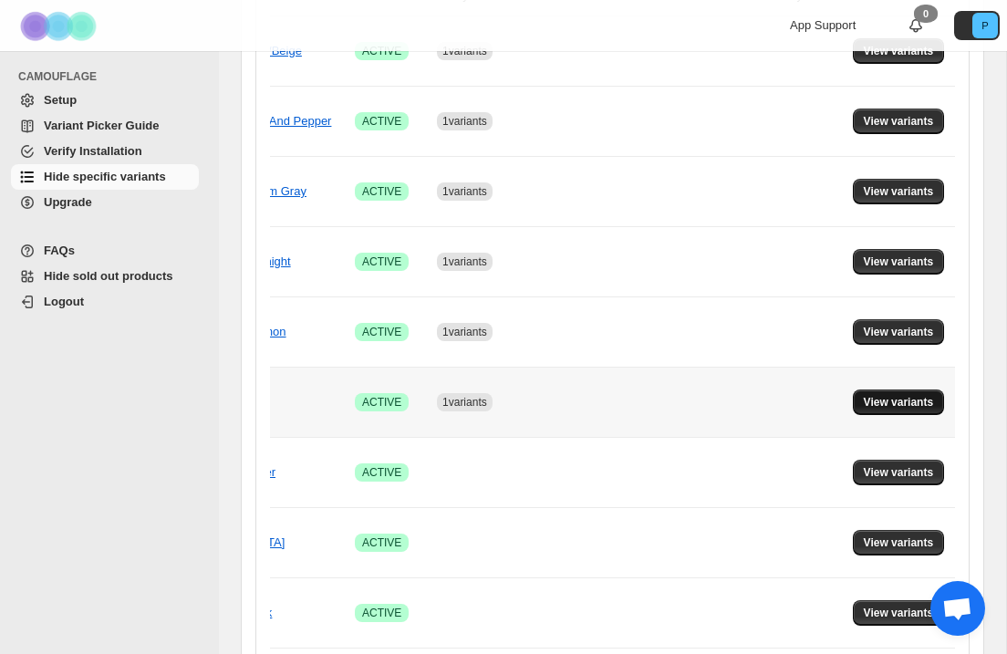
click at [910, 402] on span "View variants" at bounding box center [899, 402] width 70 height 15
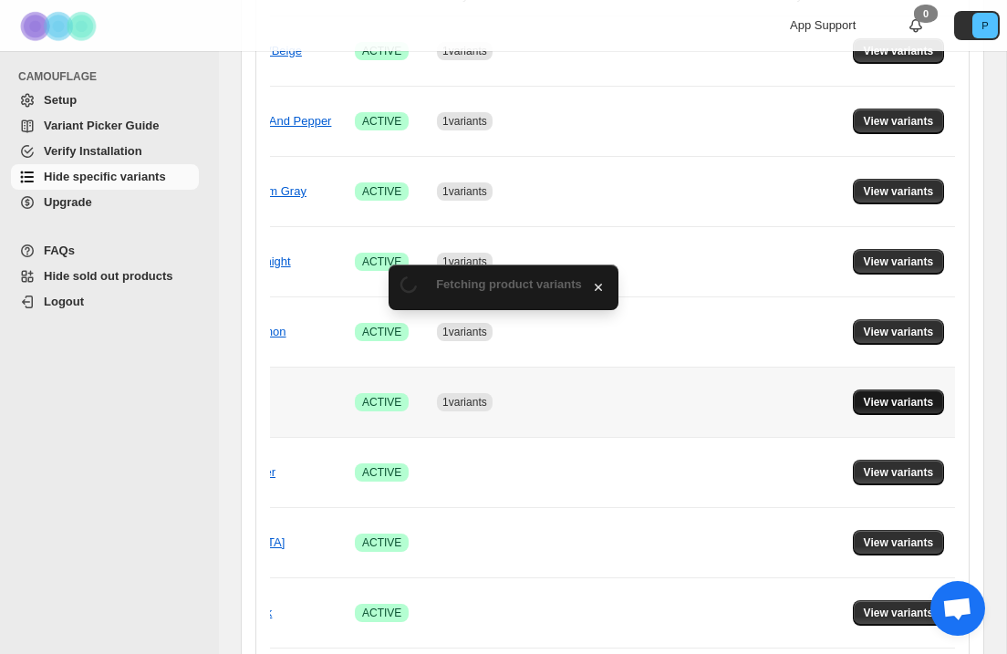
scroll to position [0, 0]
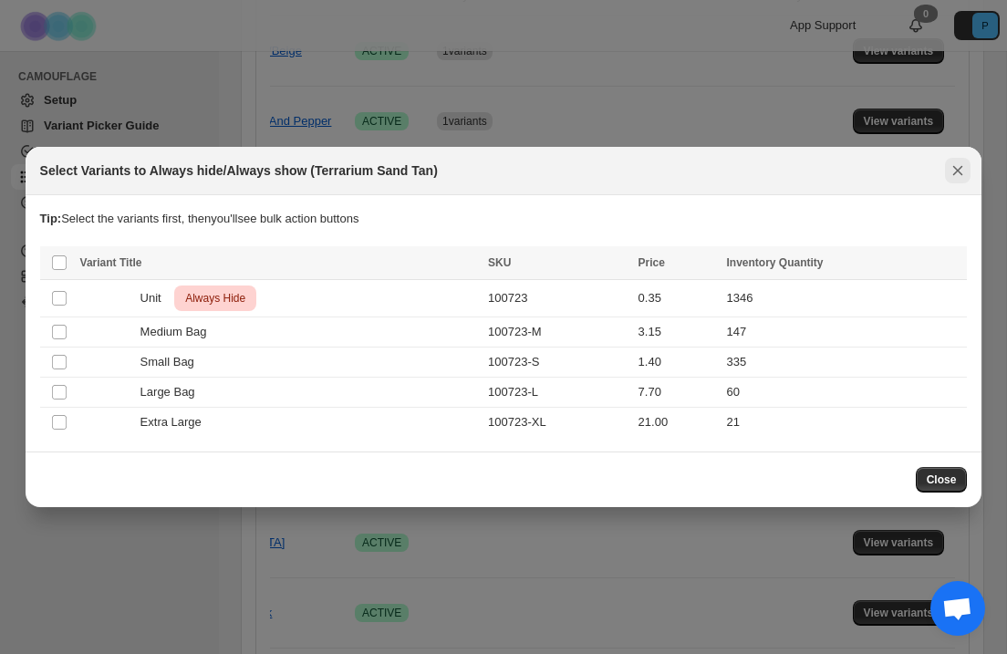
click at [962, 178] on icon "Close" at bounding box center [958, 171] width 18 height 18
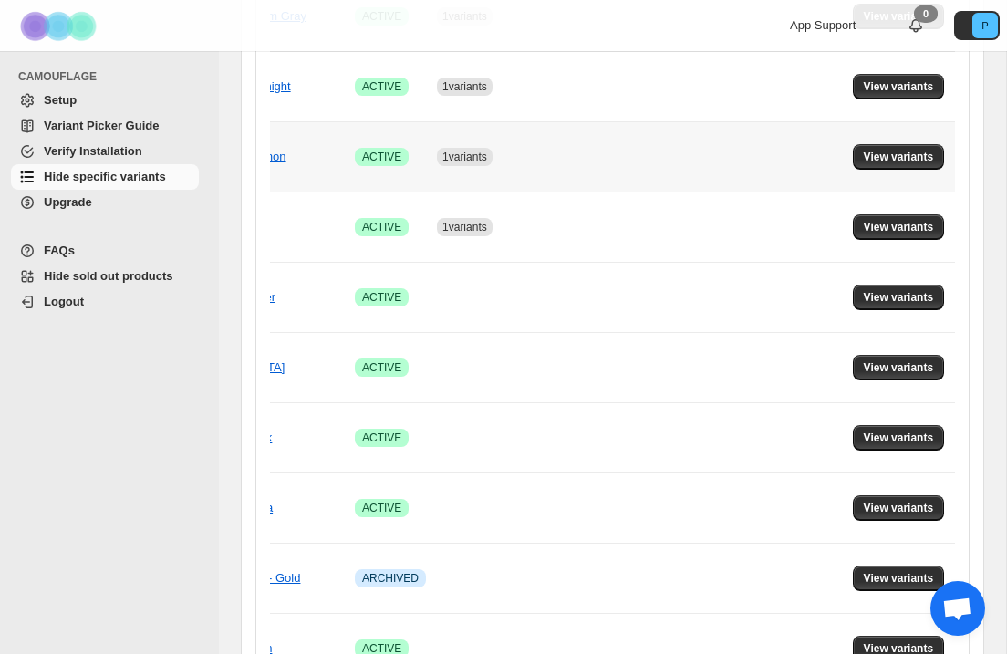
scroll to position [616, 0]
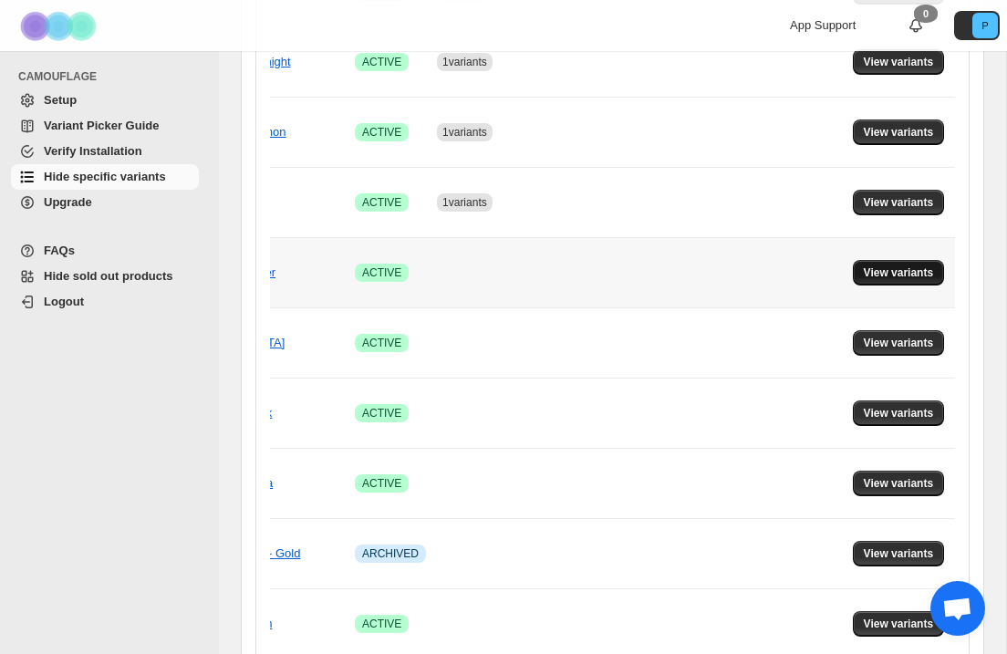
click at [891, 276] on span "View variants" at bounding box center [899, 273] width 70 height 15
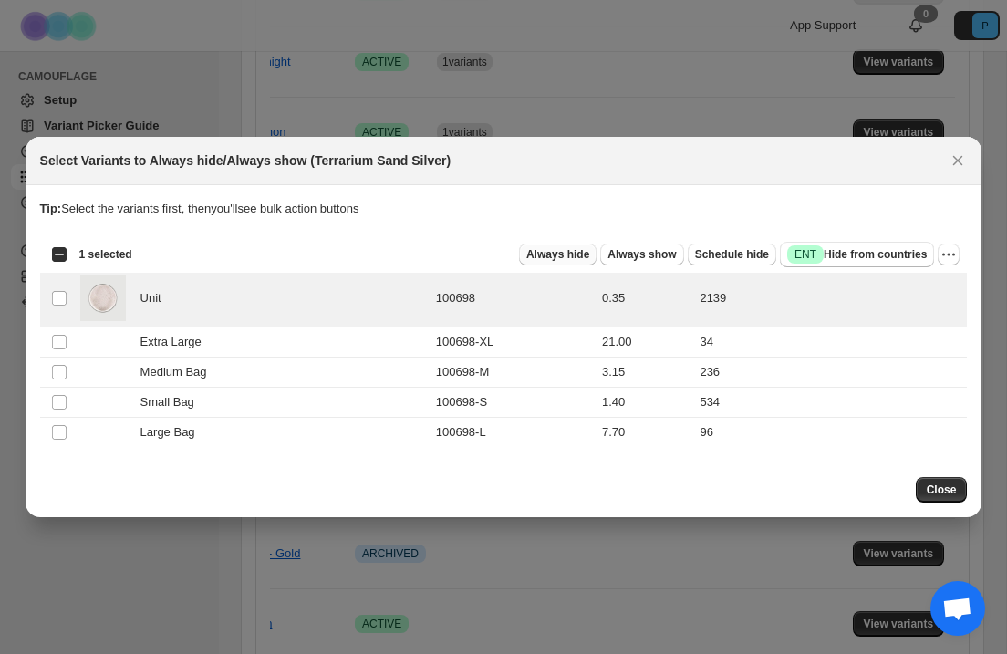
click at [561, 257] on span "Always hide" at bounding box center [558, 254] width 63 height 15
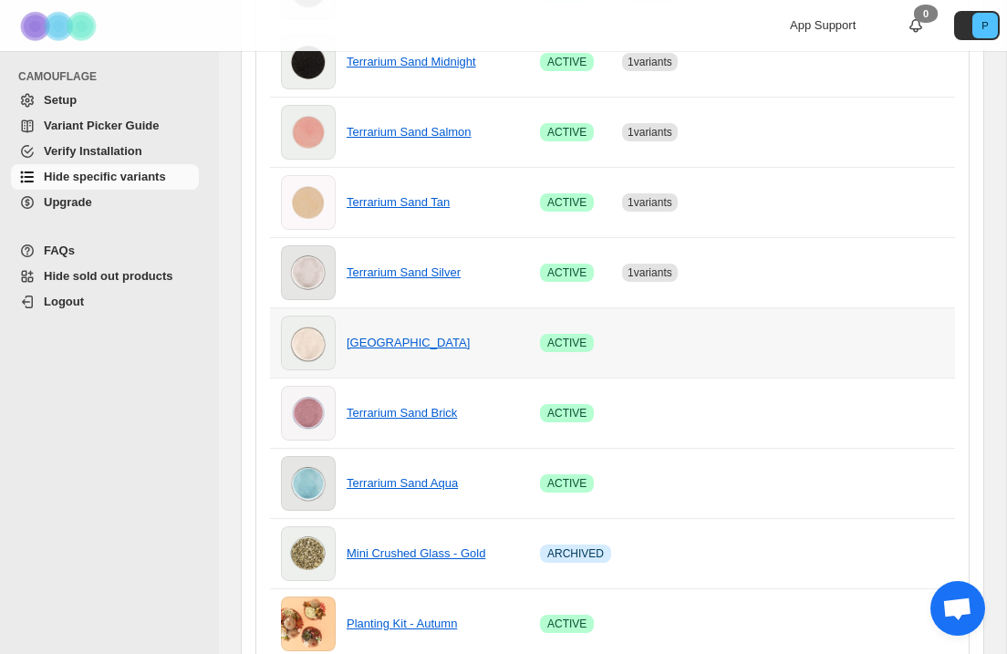
scroll to position [0, 204]
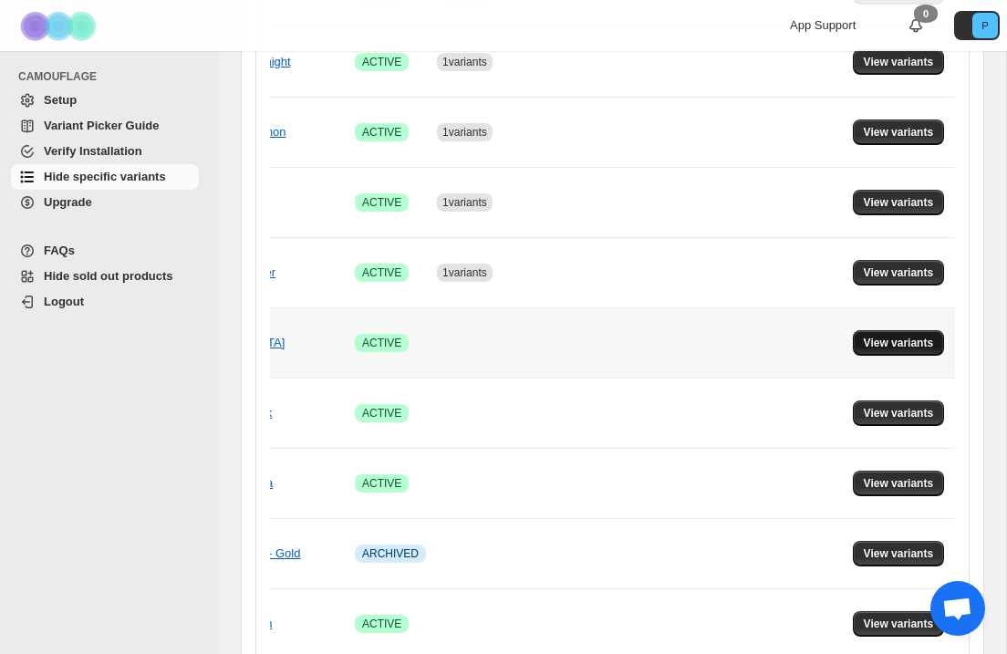
click at [912, 339] on span "View variants" at bounding box center [899, 343] width 70 height 15
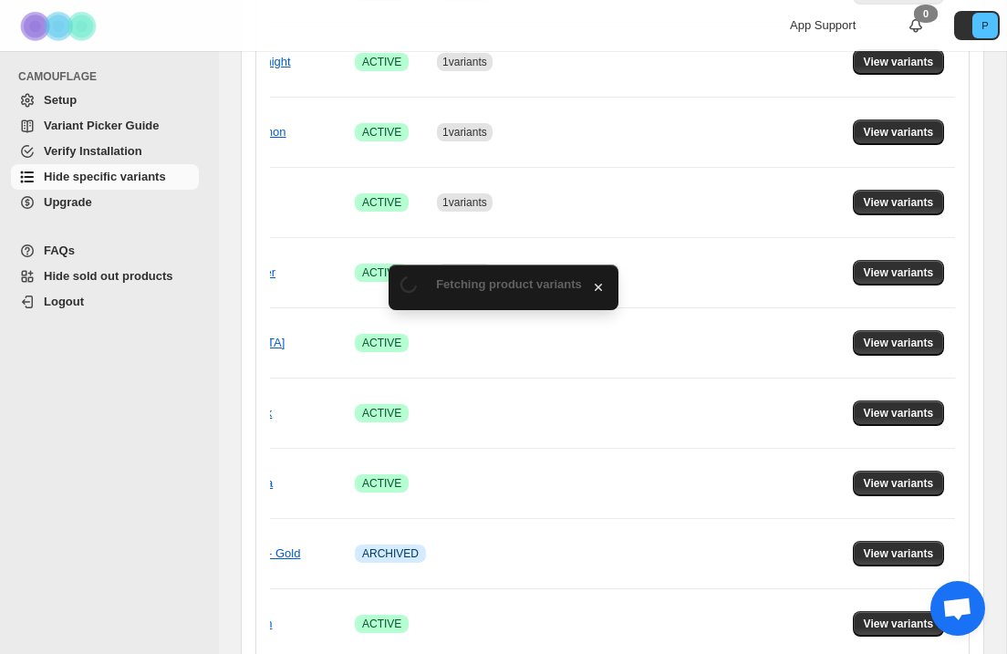
scroll to position [0, 0]
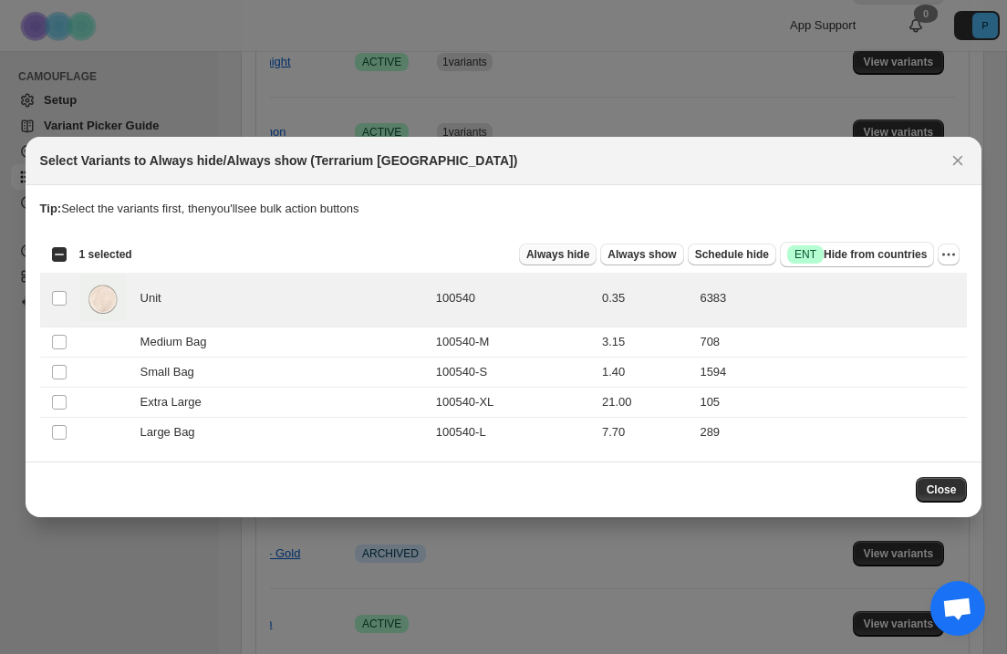
click at [571, 255] on span "Always hide" at bounding box center [558, 254] width 63 height 15
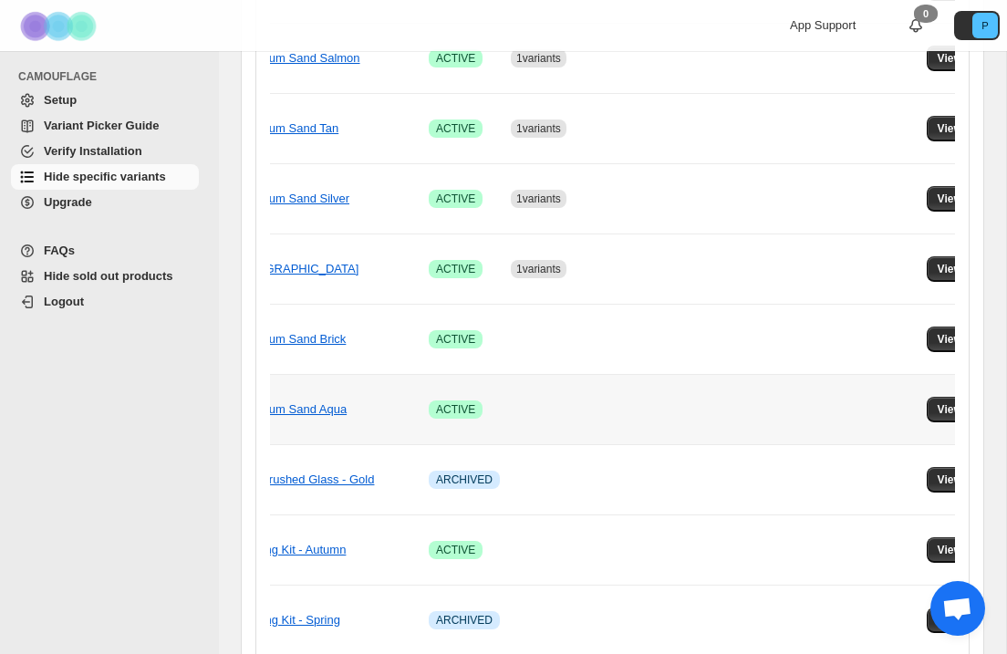
scroll to position [0, 204]
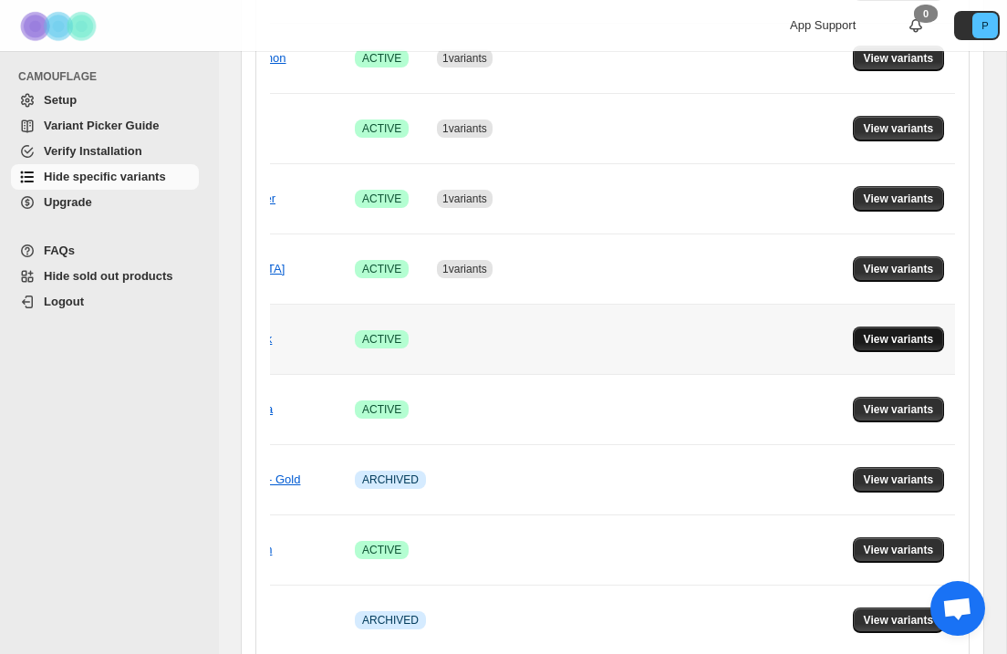
click at [890, 347] on button "View variants" at bounding box center [899, 340] width 92 height 26
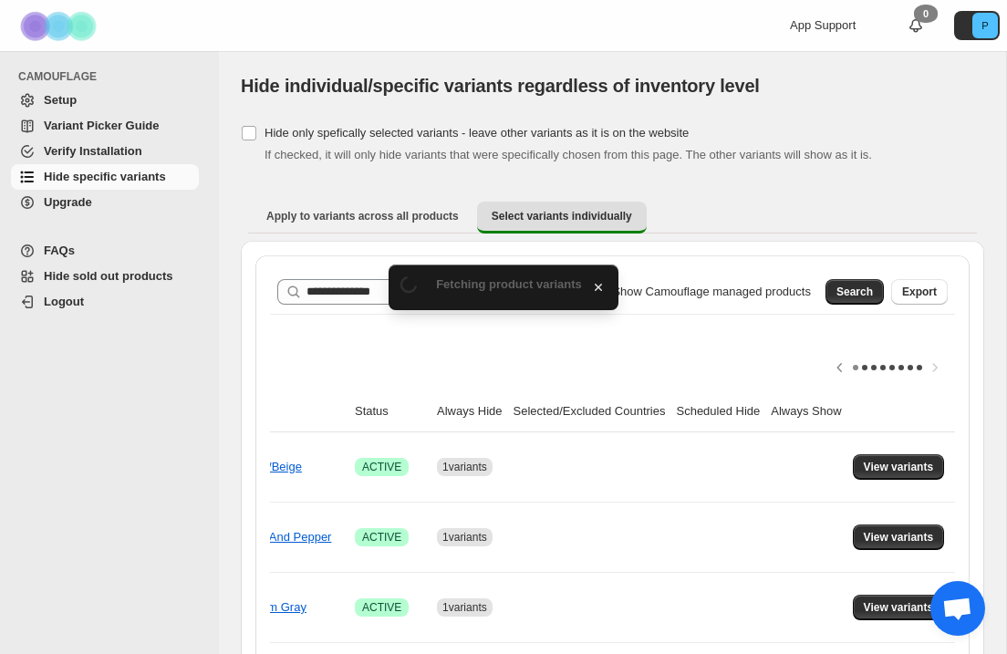
scroll to position [690, 0]
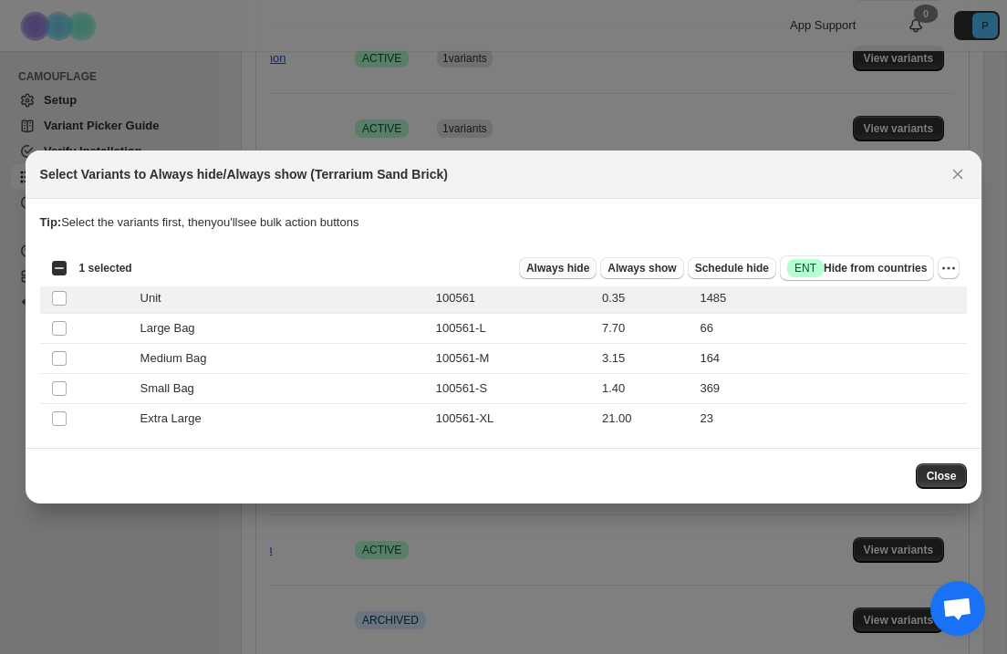
click at [527, 264] on span "Always hide" at bounding box center [558, 268] width 63 height 15
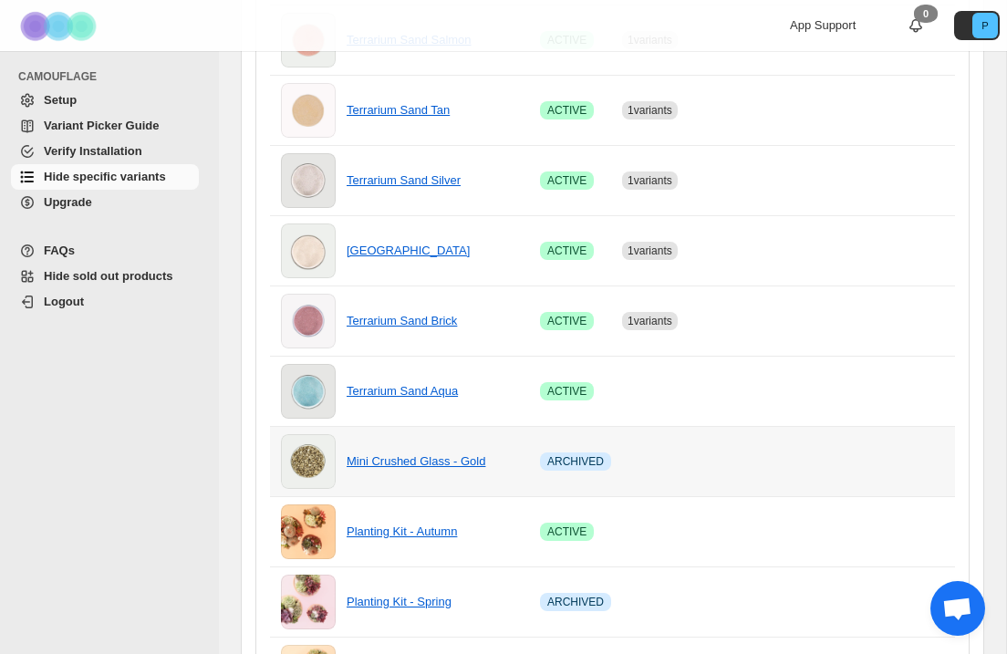
scroll to position [0, 0]
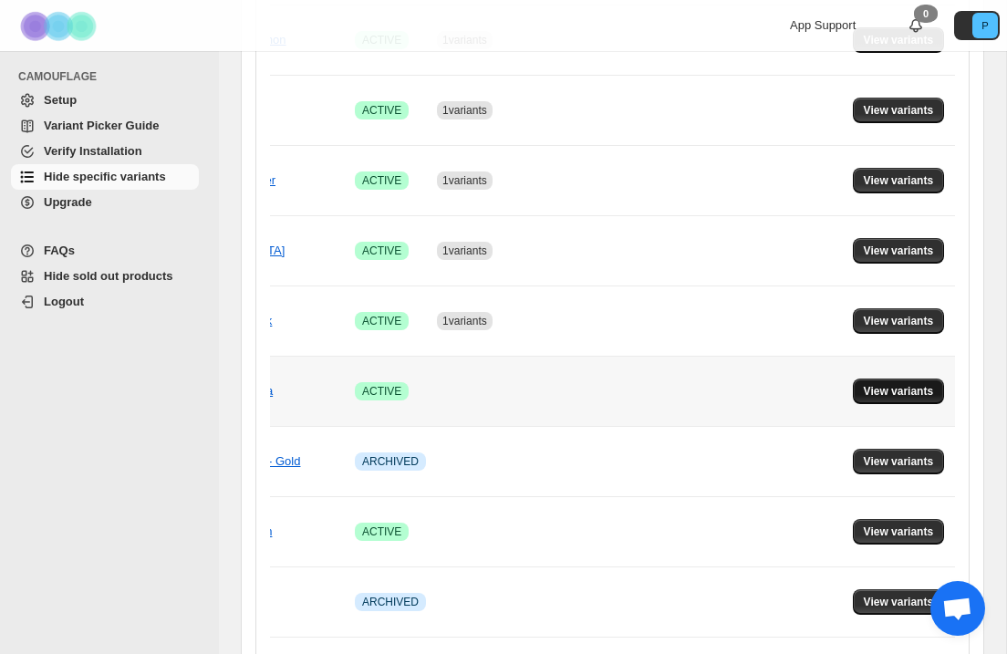
click at [880, 386] on span "View variants" at bounding box center [899, 391] width 70 height 15
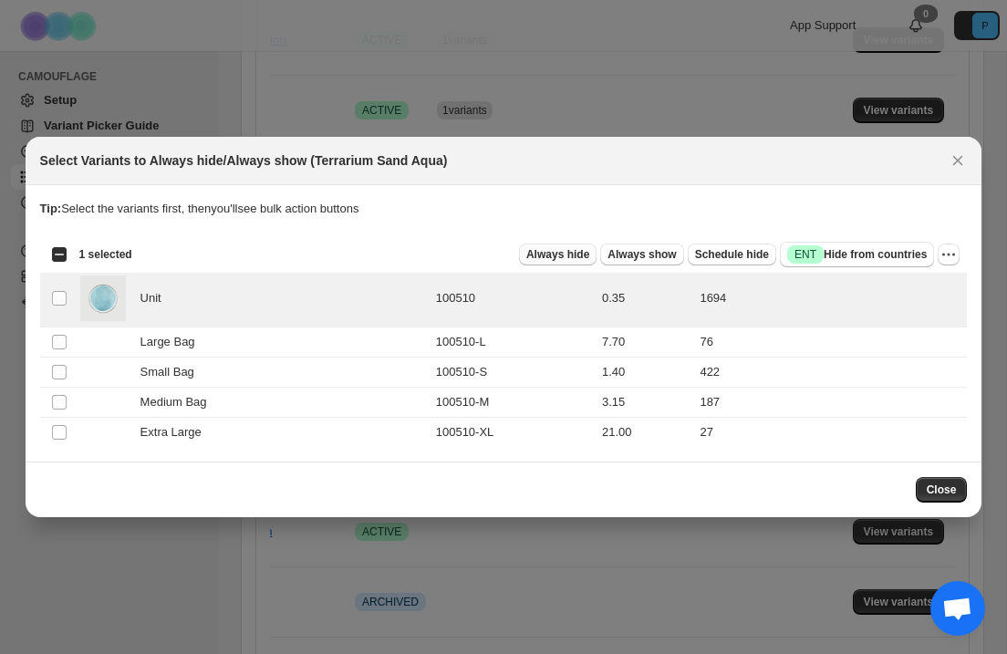
click at [562, 255] on span "Always hide" at bounding box center [558, 254] width 63 height 15
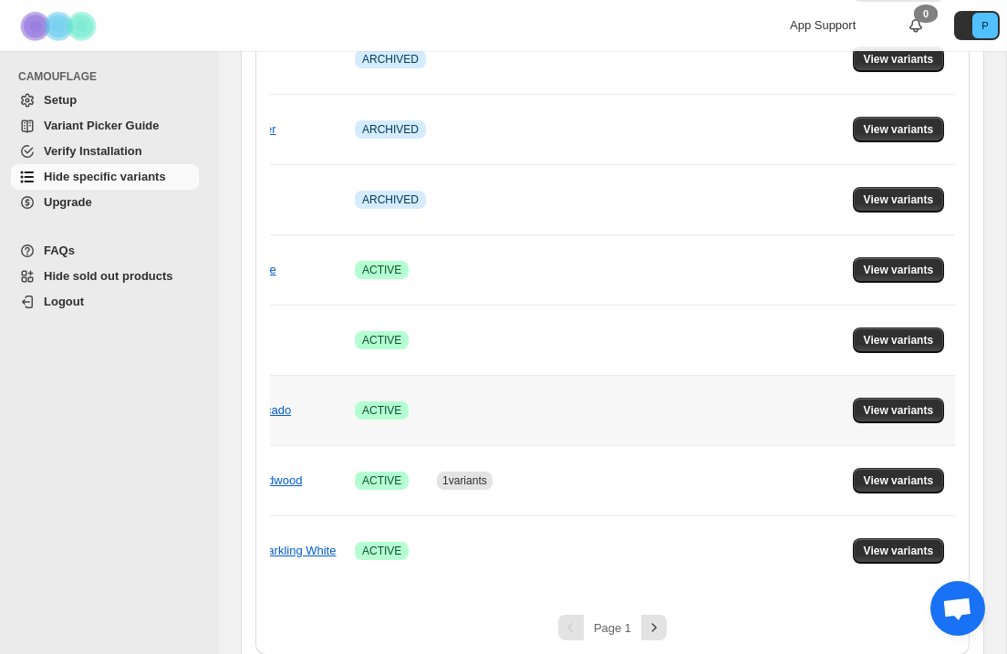
scroll to position [0, 204]
click at [888, 411] on span "View variants" at bounding box center [899, 410] width 70 height 15
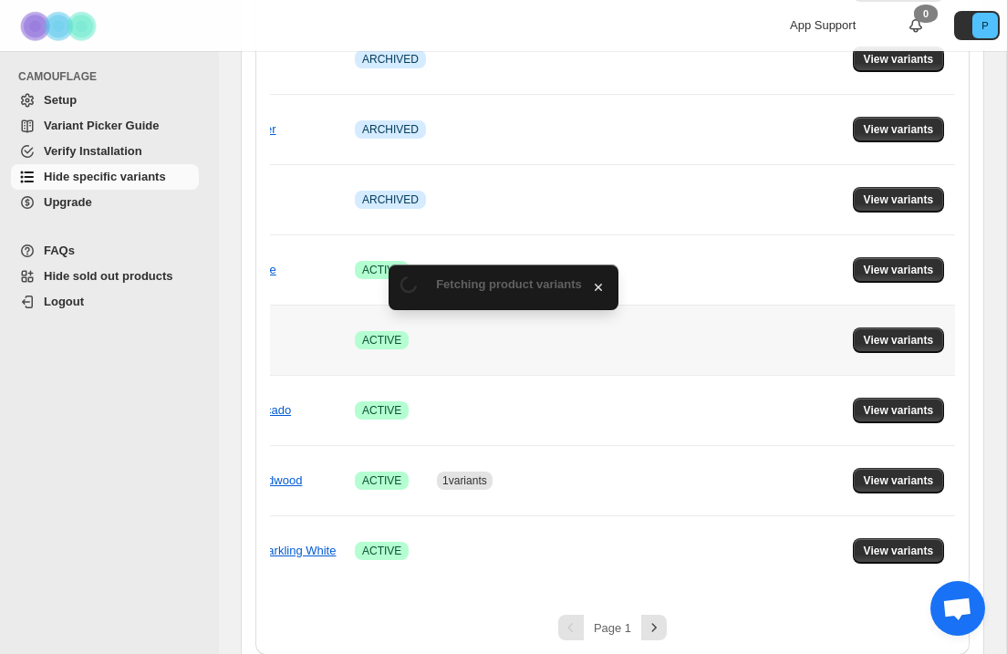
scroll to position [0, 0]
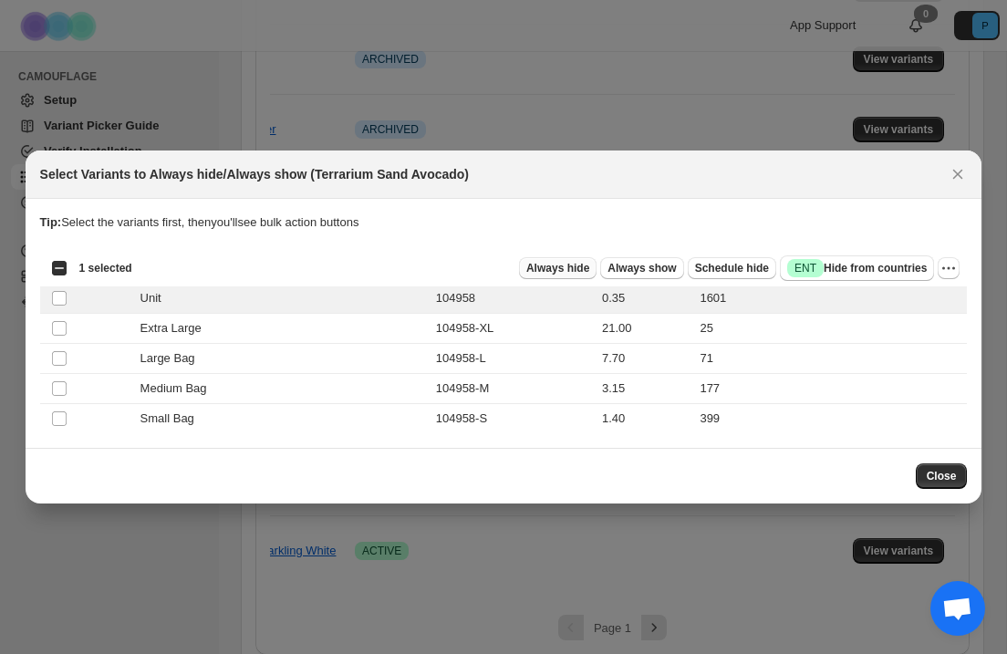
click at [534, 270] on span "Always hide" at bounding box center [558, 268] width 63 height 15
